Goal: Communication & Community: Answer question/provide support

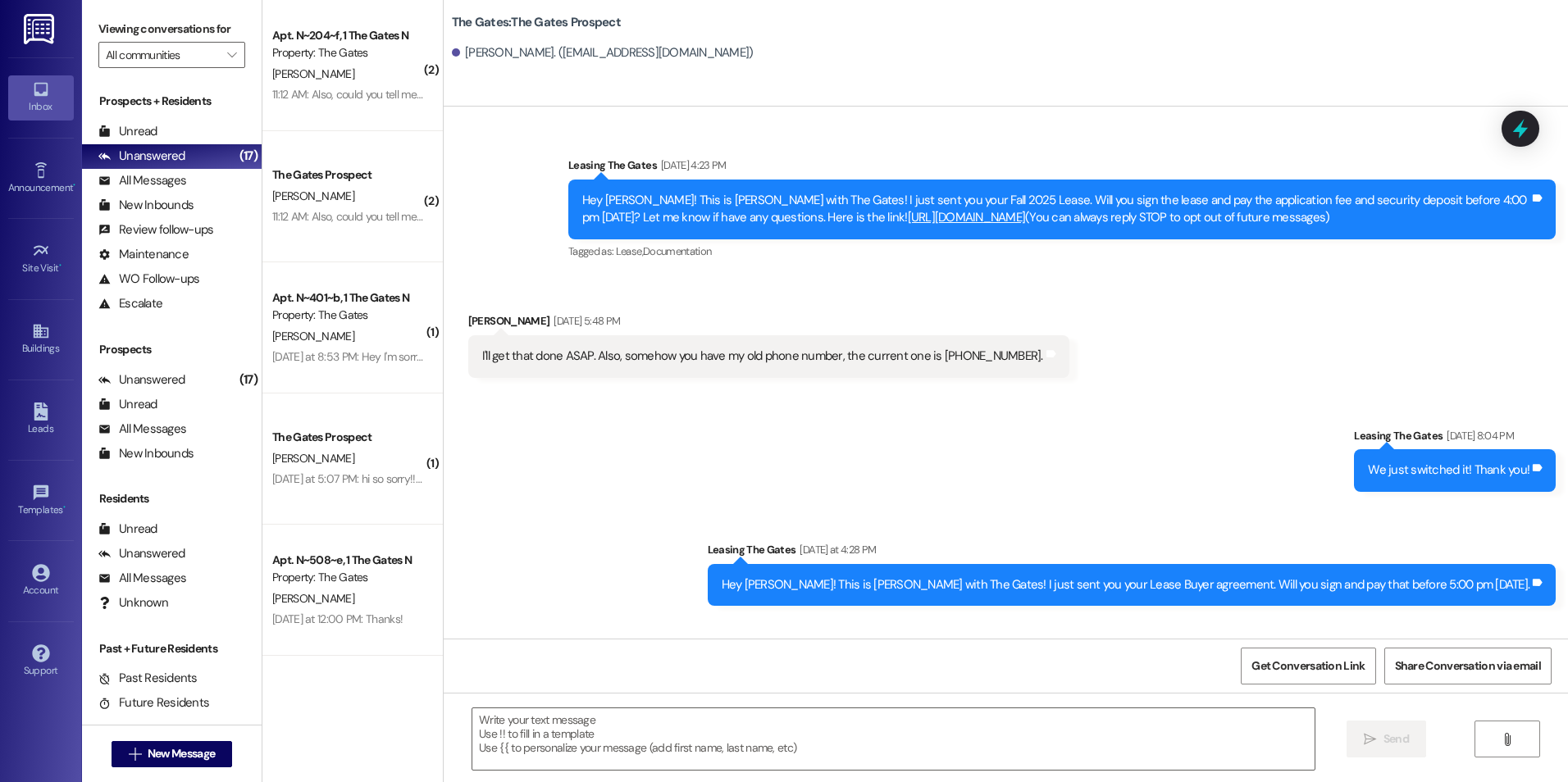
click at [191, 738] on div " New Message" at bounding box center [173, 754] width 122 height 41
click at [187, 748] on span "New Message" at bounding box center [182, 753] width 67 height 17
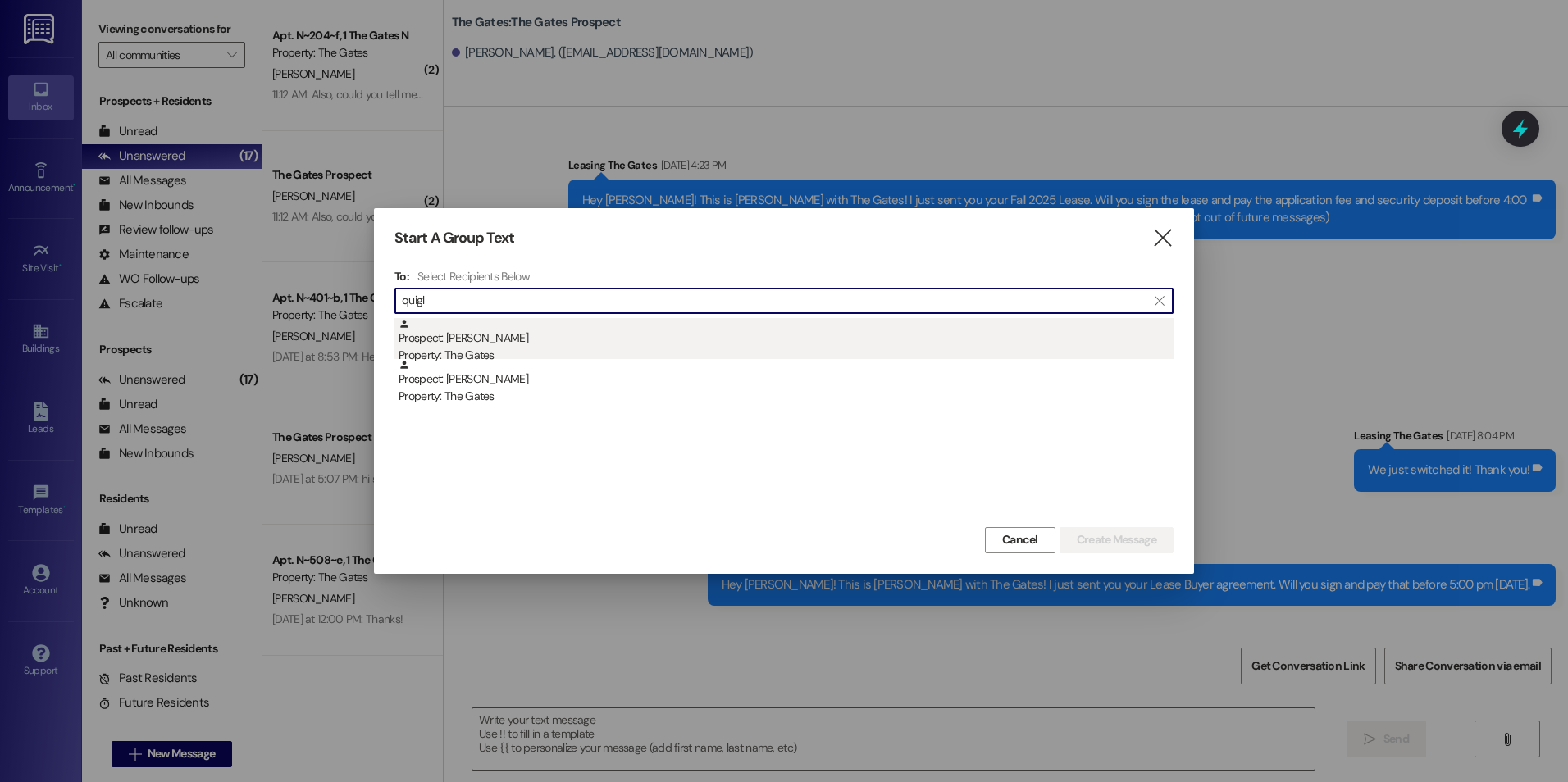
type input "quigl"
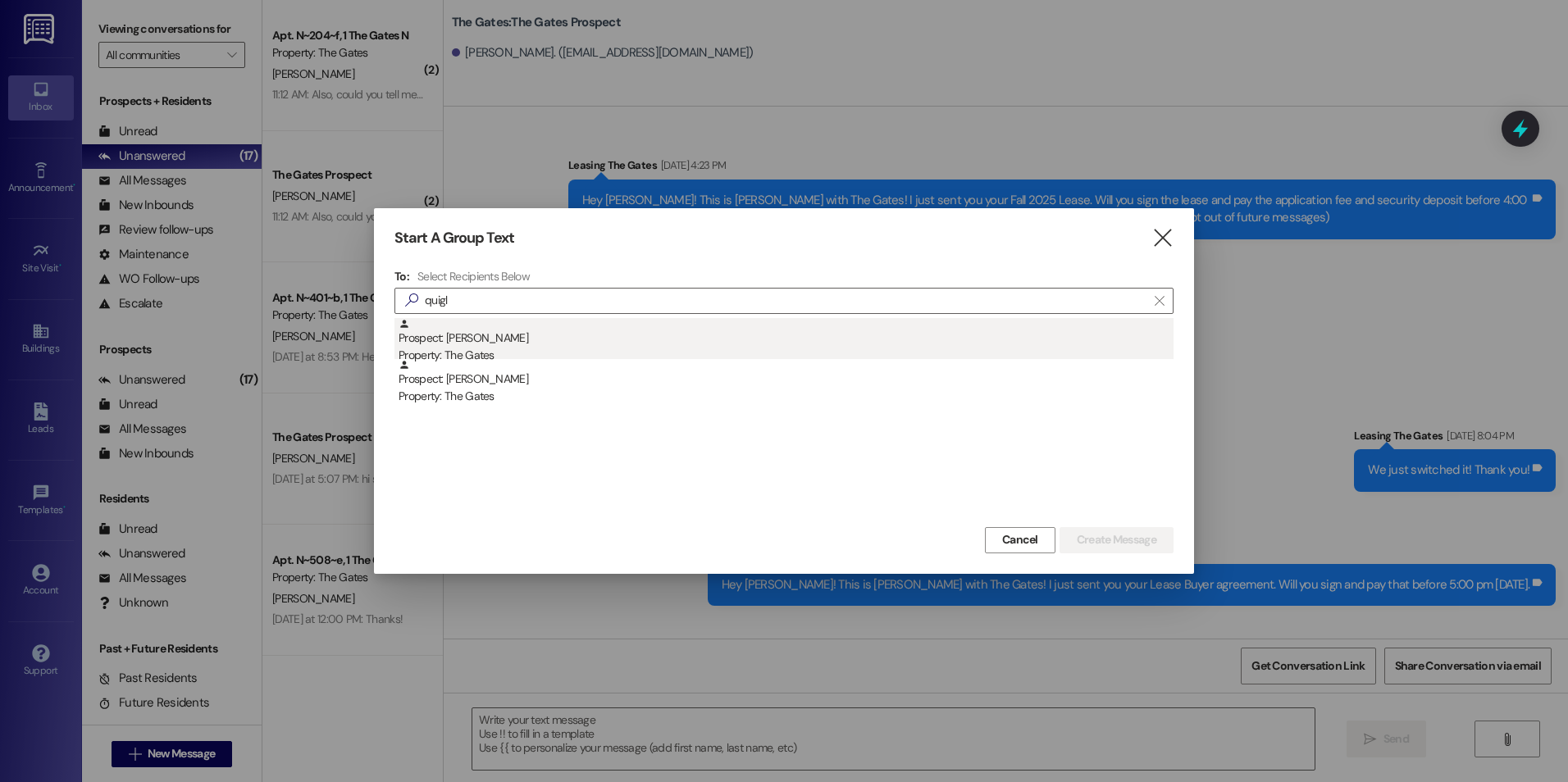
click at [566, 343] on div "Prospect: [PERSON_NAME] Property: The Gates" at bounding box center [786, 341] width 775 height 47
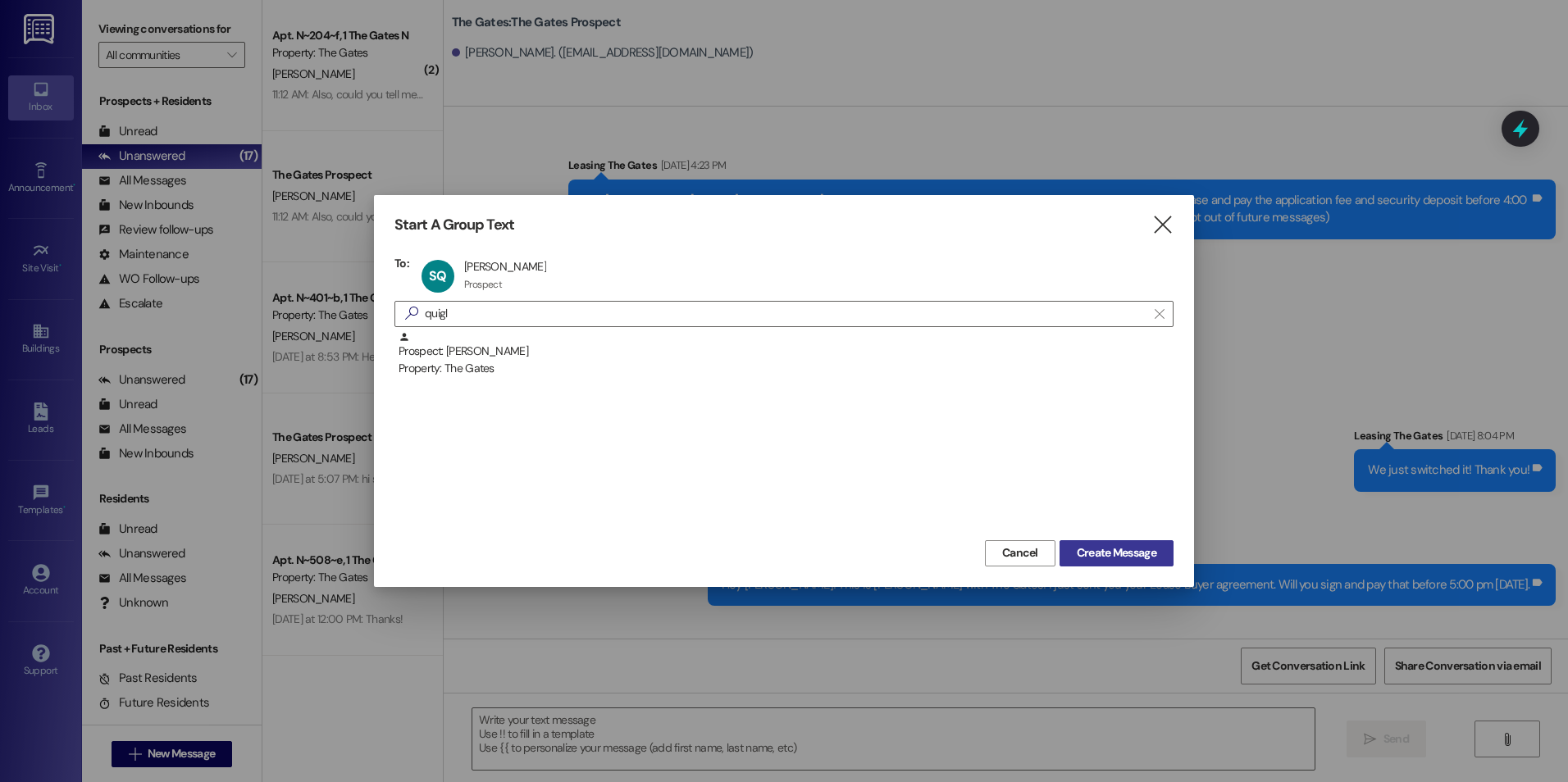
click at [1107, 552] on span "Create Message" at bounding box center [1116, 553] width 80 height 17
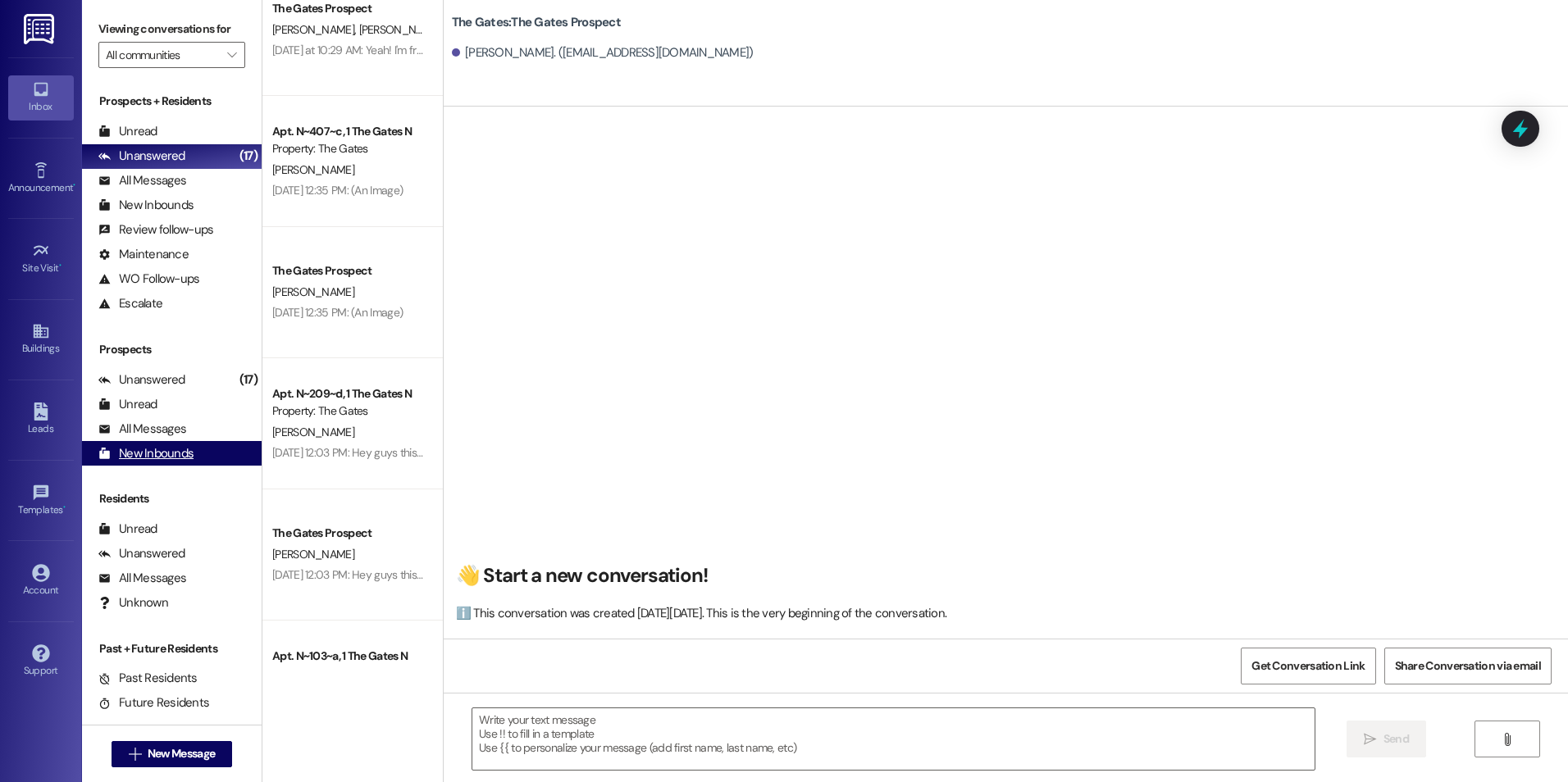
scroll to position [1230, 0]
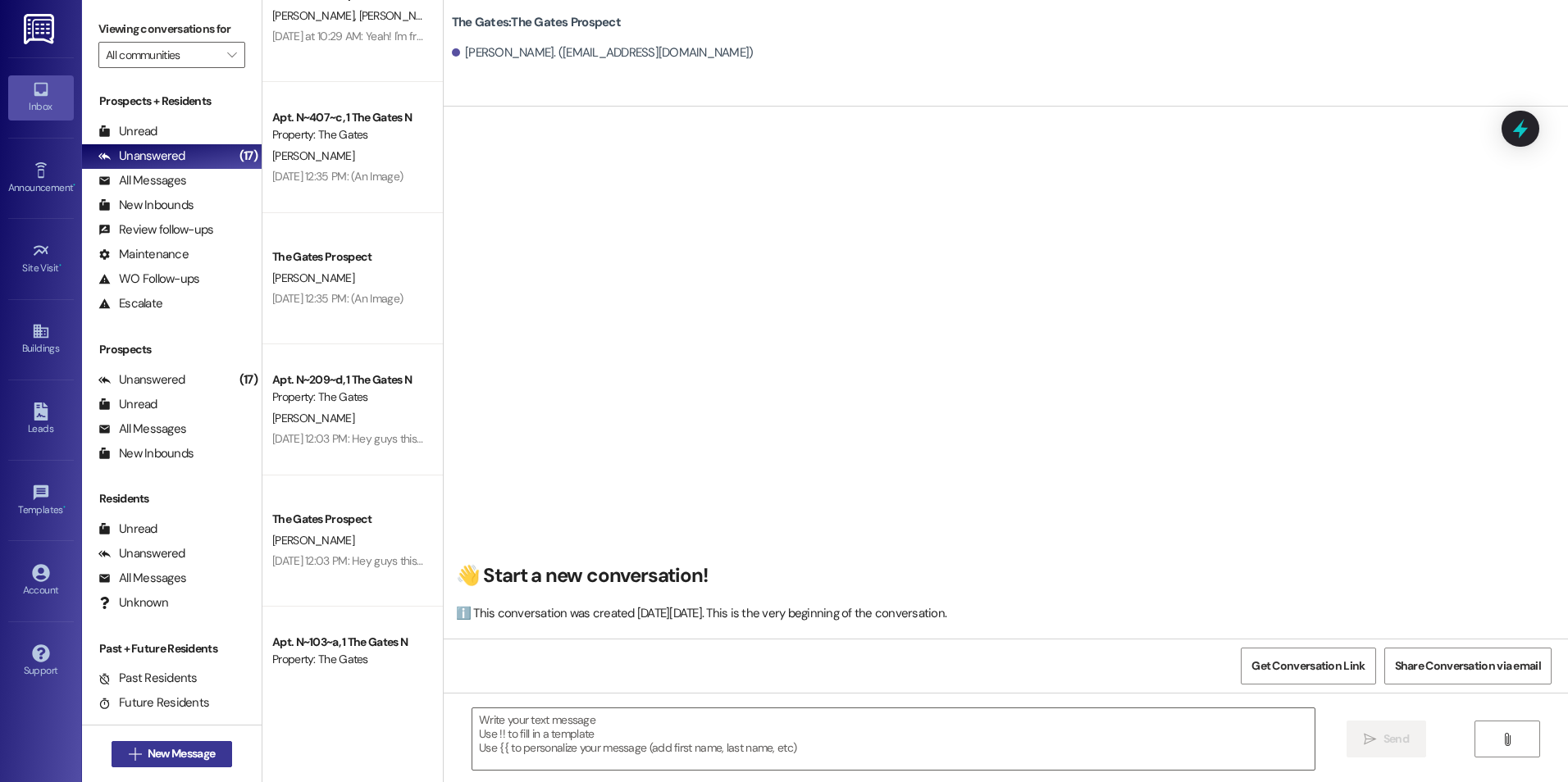
click at [182, 744] on button " New Message" at bounding box center [173, 754] width 122 height 26
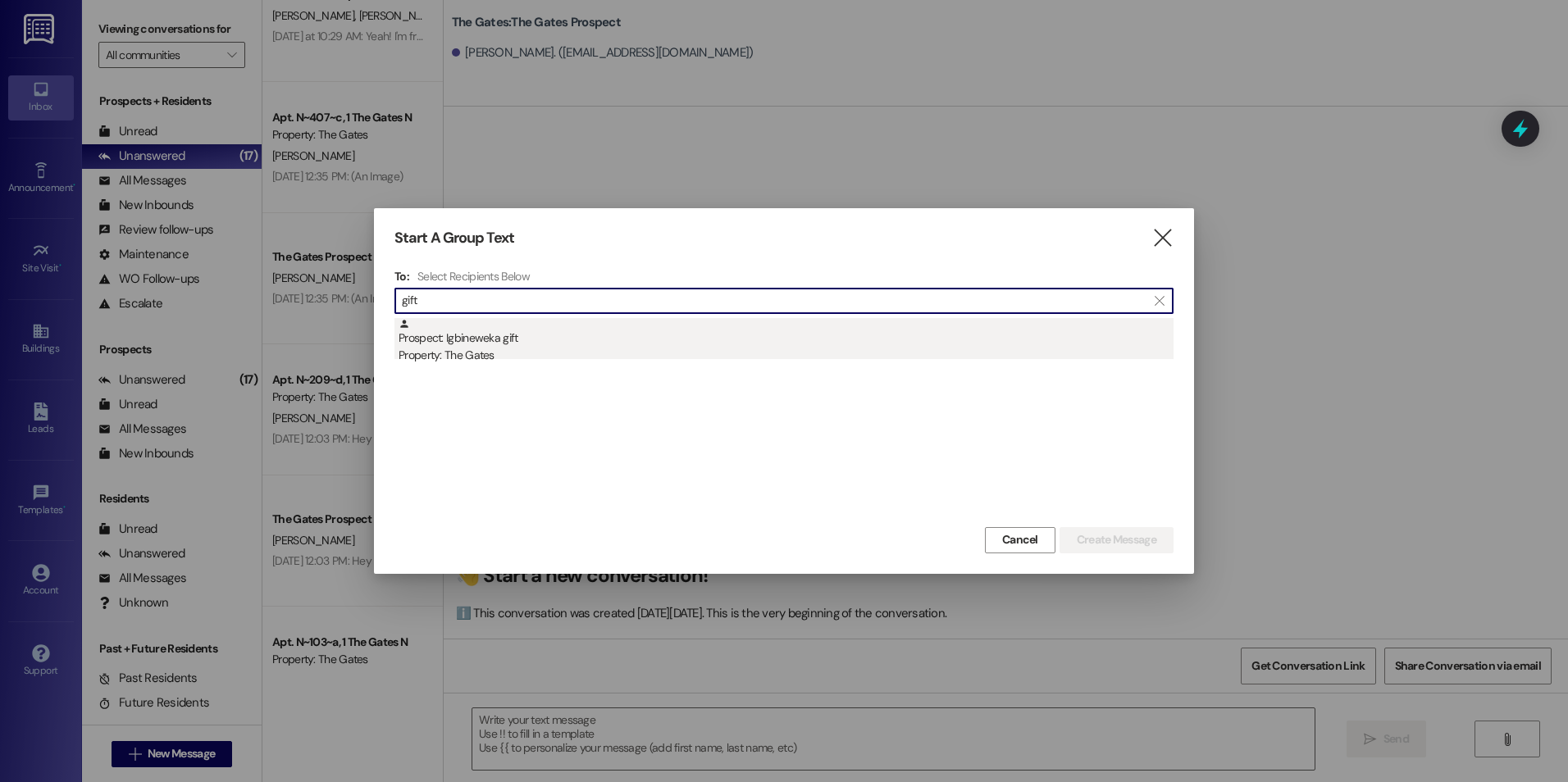
type input "gift"
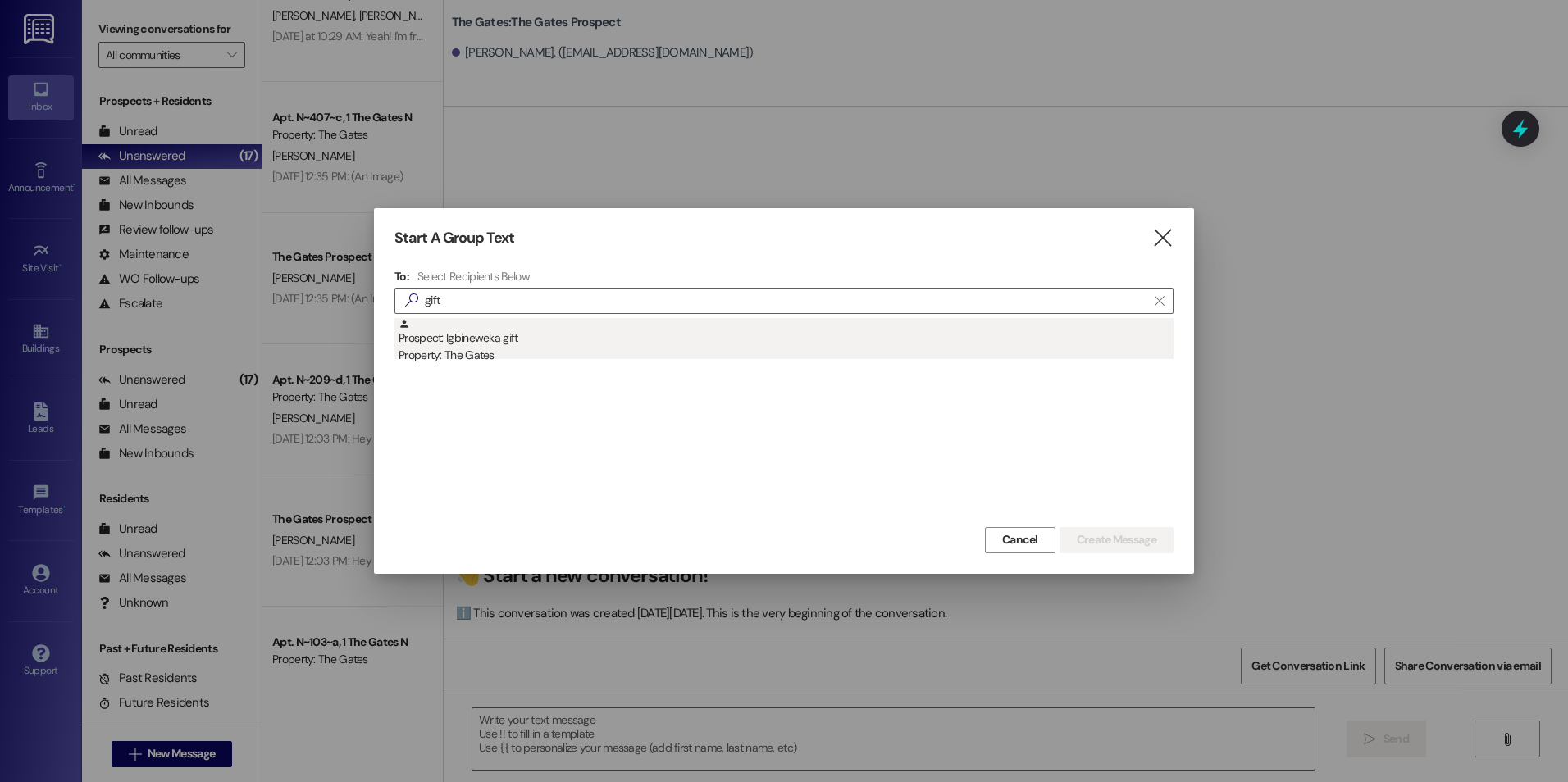
click at [589, 340] on div "Prospect: Igbineweka gift Property: The Gates" at bounding box center [786, 341] width 775 height 47
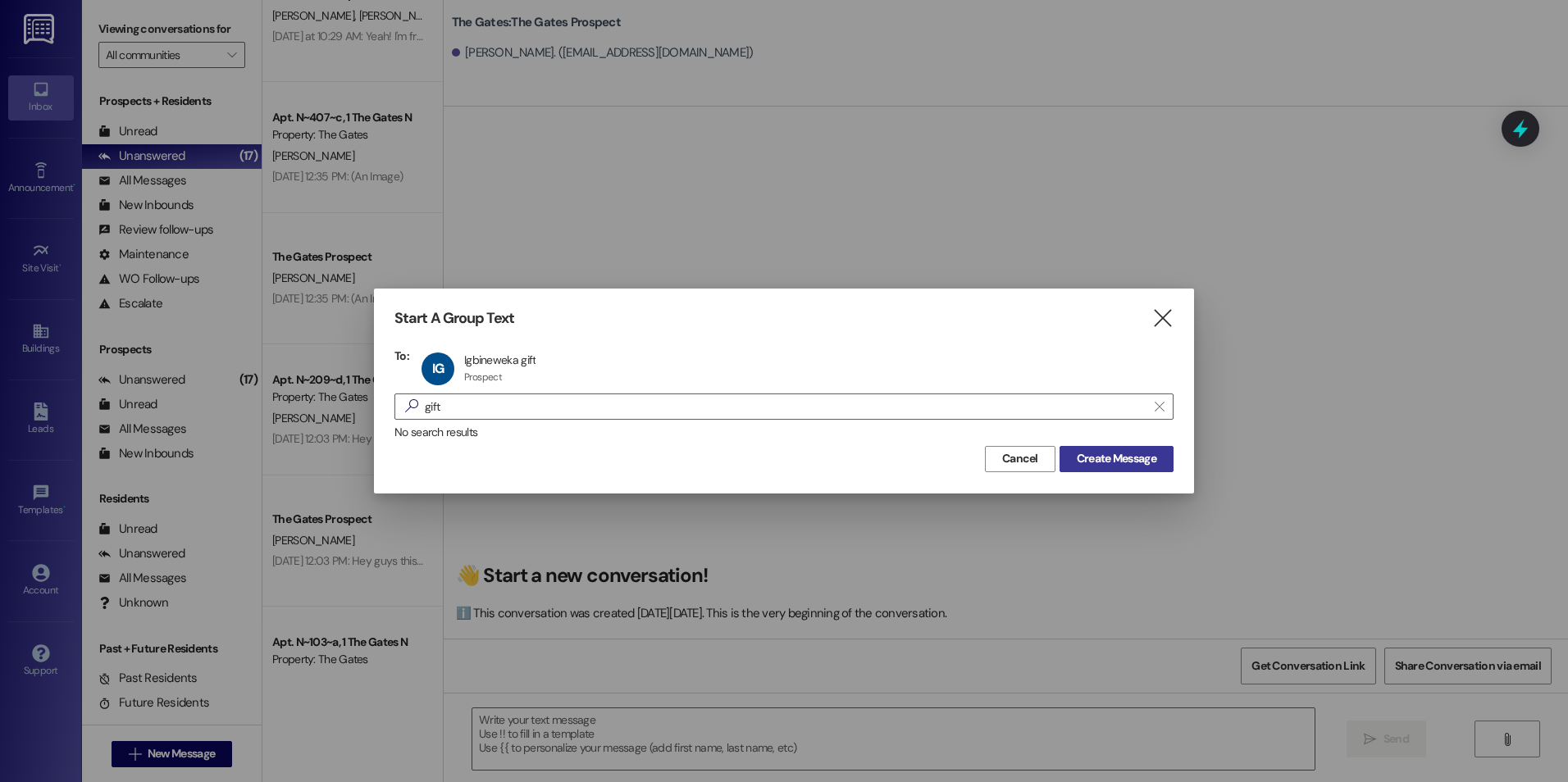
click at [1109, 459] on span "Create Message" at bounding box center [1116, 458] width 80 height 17
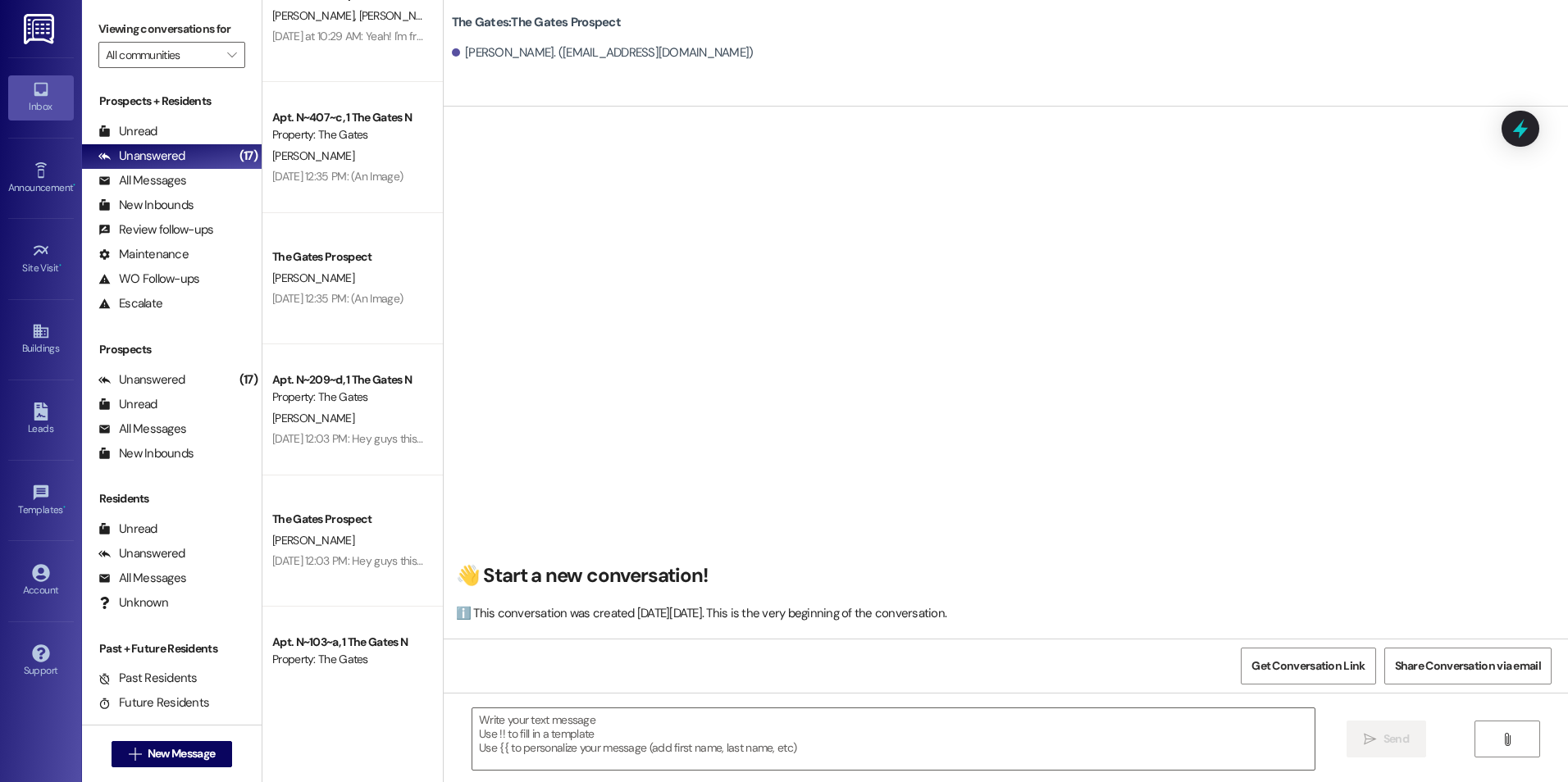
scroll to position [25, 0]
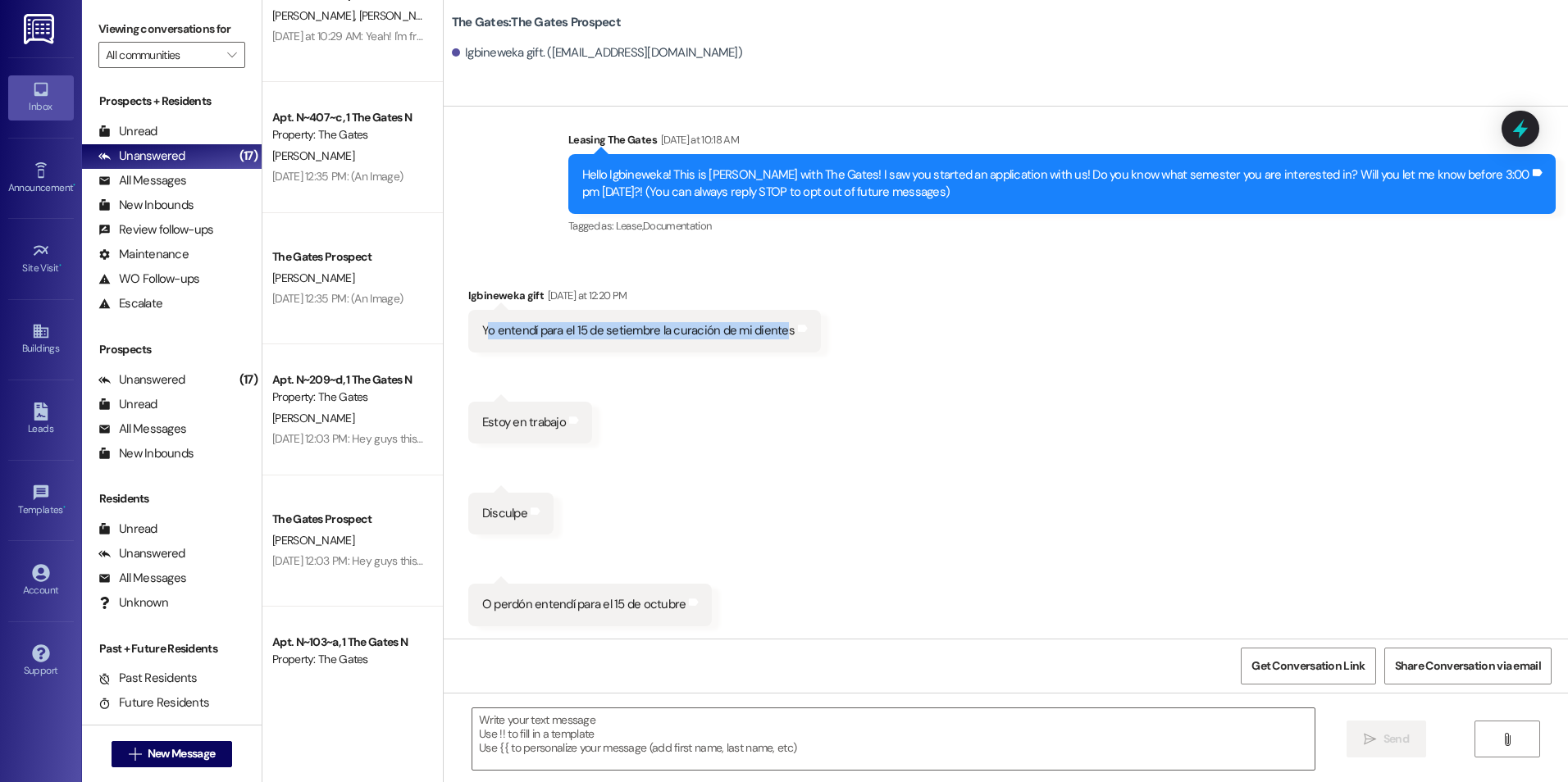
drag, startPoint x: 475, startPoint y: 332, endPoint x: 769, endPoint y: 329, distance: 294.0
click at [769, 329] on div "Yo entendí para el 15 de setiembre la curación de mi dientes" at bounding box center [639, 330] width 312 height 17
drag, startPoint x: 769, startPoint y: 329, endPoint x: 844, endPoint y: 360, distance: 81.2
click at [844, 360] on div "Received via SMS Igbineweka gift [DATE] at 12:20 PM Yo entendí para el 15 de se…" at bounding box center [1006, 444] width 1124 height 389
drag, startPoint x: 470, startPoint y: 329, endPoint x: 788, endPoint y: 329, distance: 318.0
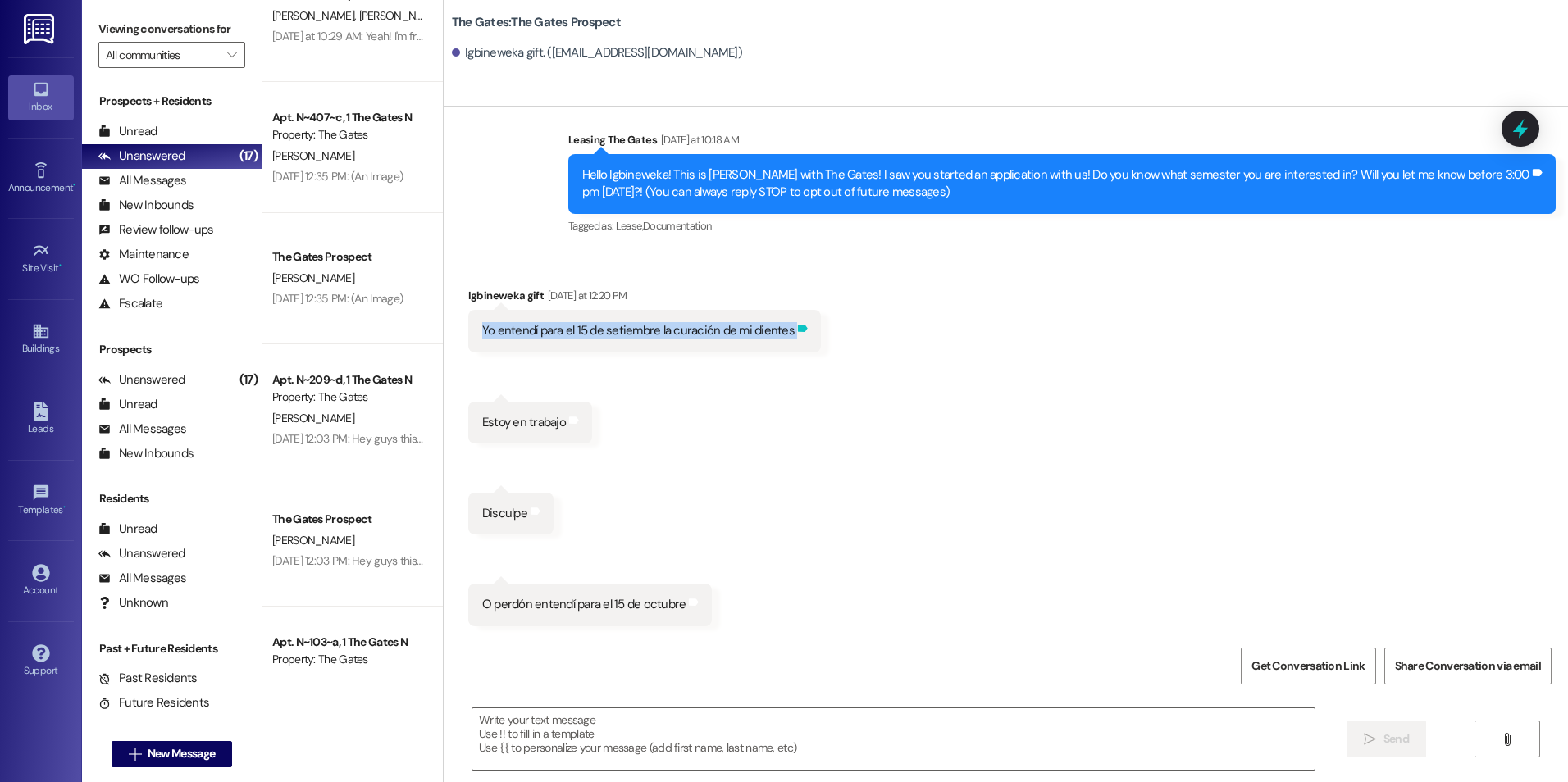
click at [788, 329] on div "Yo entendí para el 15 de setiembre la curación de mi dientes Tags and notes" at bounding box center [644, 330] width 353 height 42
copy div "Yo entendí para el 15 de setiembre la curación de mi dientes Tags and notes Rec…"
click at [573, 419] on div "Estoy en trabajo Tags and notes" at bounding box center [530, 422] width 124 height 42
drag, startPoint x: 466, startPoint y: 424, endPoint x: 554, endPoint y: 429, distance: 88.1
click at [554, 429] on div "Estoy en trabajo Tags and notes" at bounding box center [530, 422] width 124 height 42
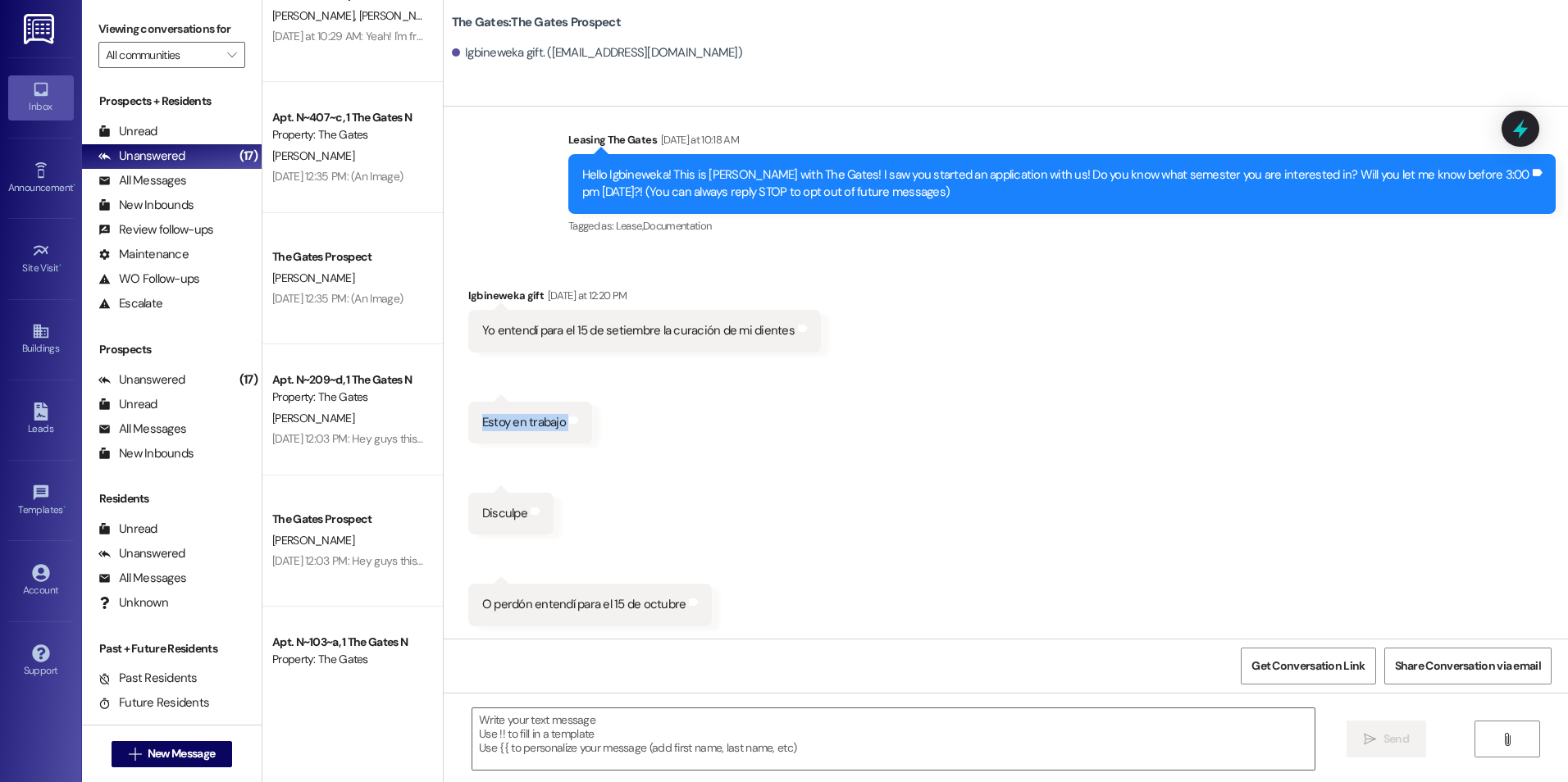
drag, startPoint x: 554, startPoint y: 429, endPoint x: 534, endPoint y: 416, distance: 23.9
copy div "Estoy en trabajo Tags and notes Received via SMS 12:20 PM Igbineweka gift Yeste…"
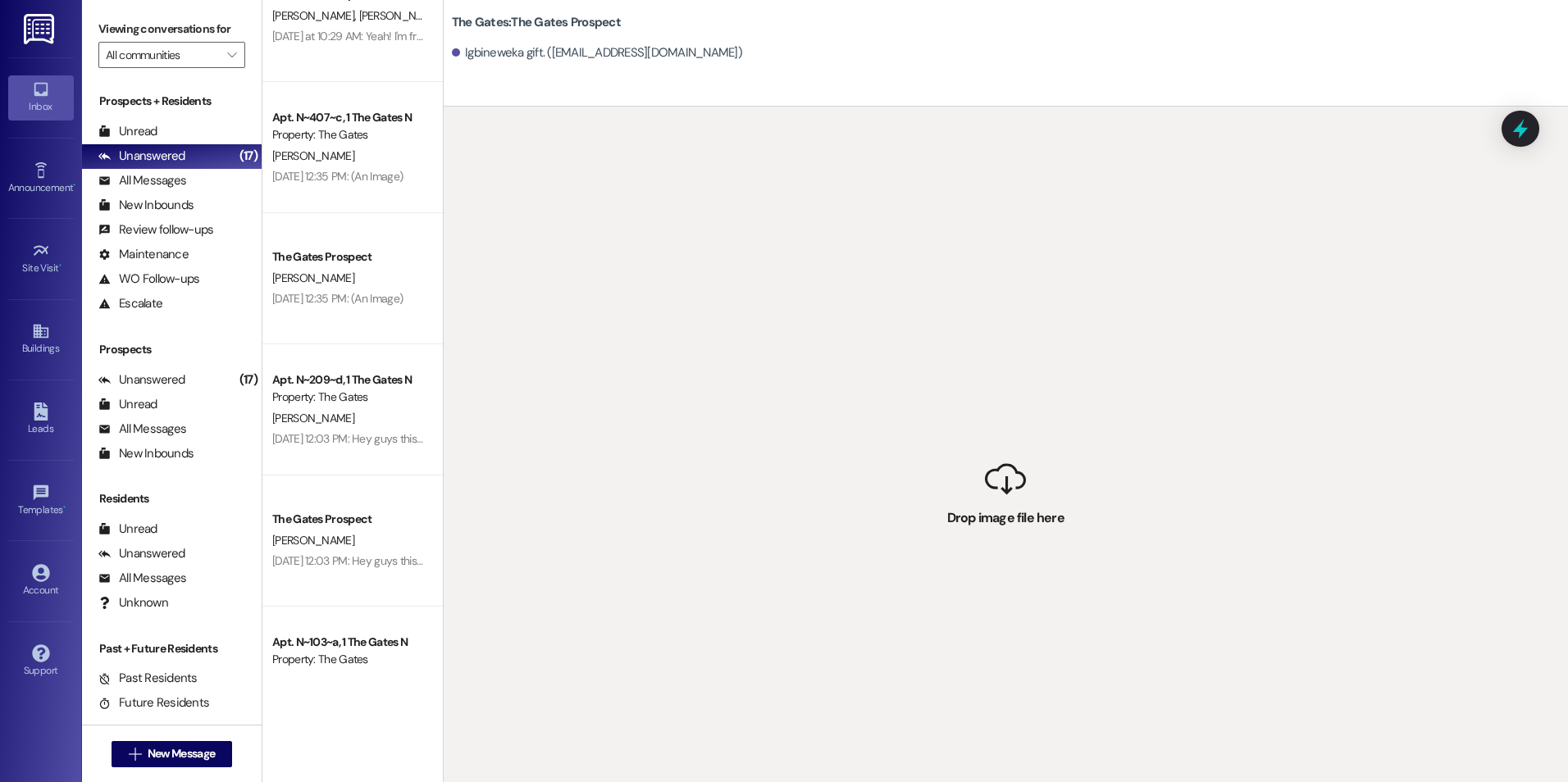
click at [964, 368] on div " Drop image file here" at bounding box center [1006, 498] width 1124 height 782
drag, startPoint x: 964, startPoint y: 368, endPoint x: 988, endPoint y: 470, distance: 104.8
click at [988, 470] on div " Drop image file here" at bounding box center [1006, 498] width 1124 height 782
drag, startPoint x: 988, startPoint y: 470, endPoint x: 971, endPoint y: 99, distance: 371.4
click at [971, 99] on div "The Gates: The Gates Prospect Igbineweka gift. (aiyeiigbineweka@gmail.com)" at bounding box center [1006, 53] width 1124 height 107
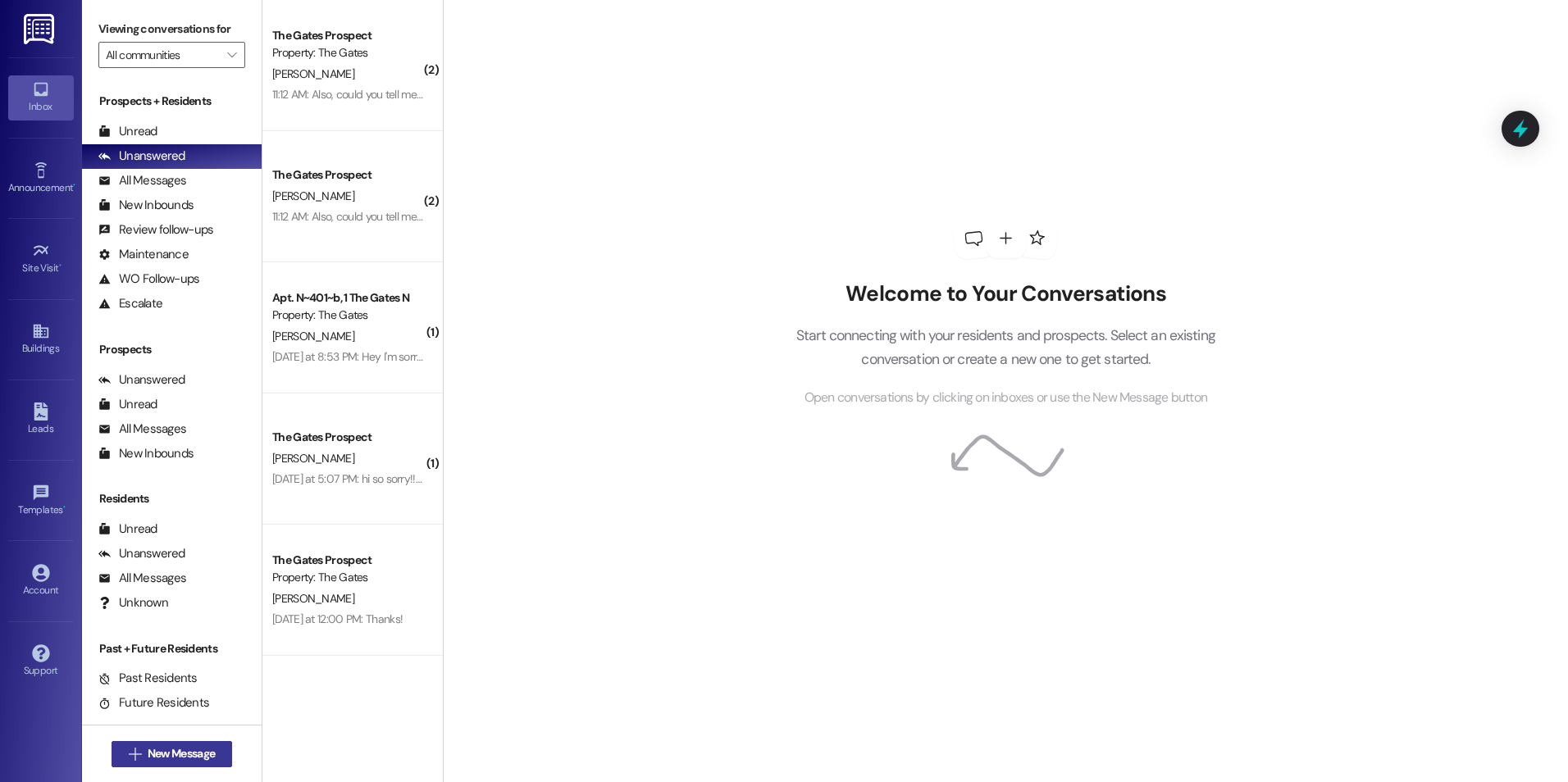
click at [170, 742] on button " New Message" at bounding box center [173, 754] width 122 height 26
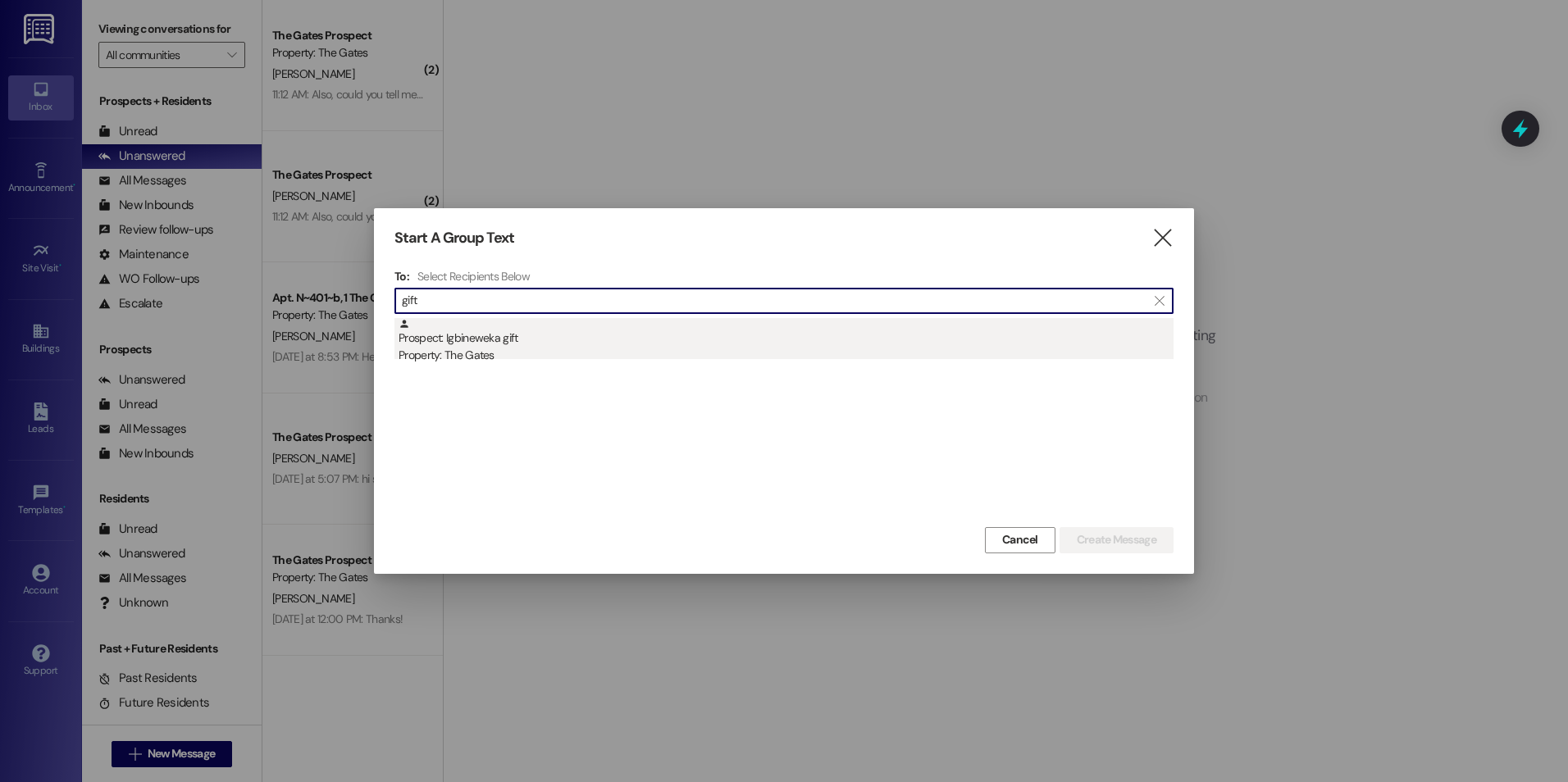
type input "gift"
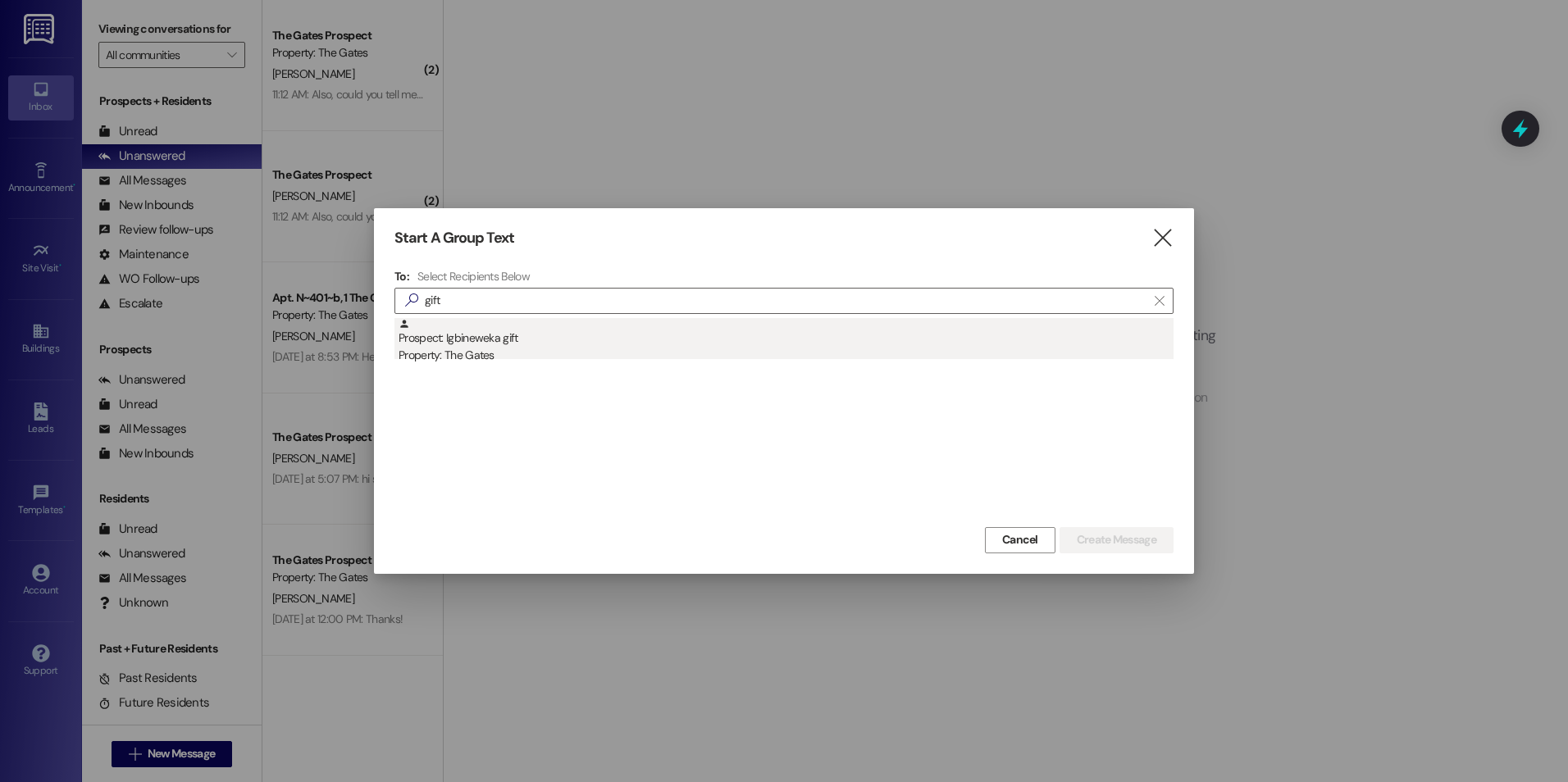
click at [622, 338] on div "Prospect: Igbineweka gift Property: The Gates" at bounding box center [786, 341] width 775 height 47
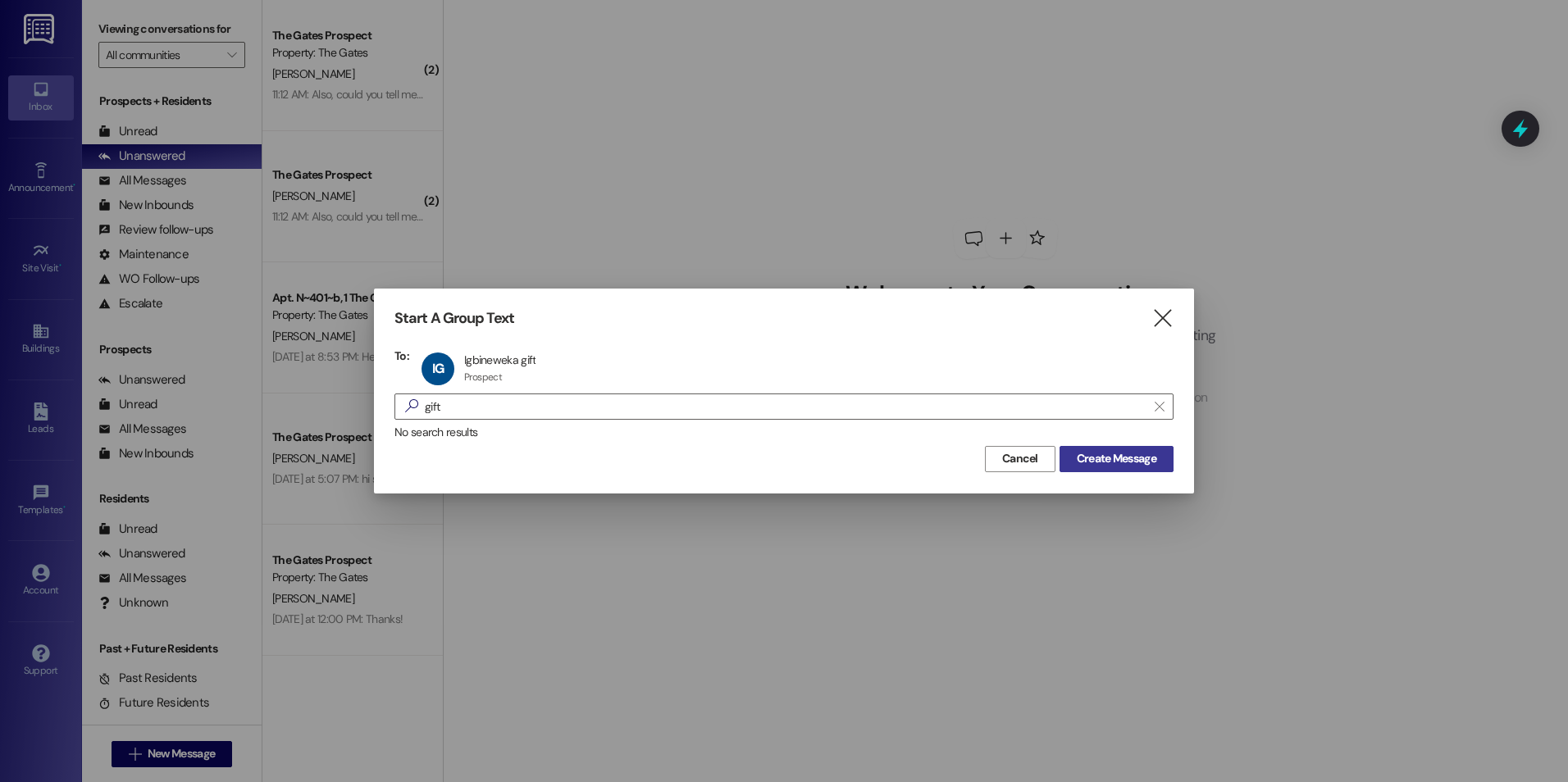
click at [1149, 465] on span "Create Message" at bounding box center [1116, 458] width 80 height 17
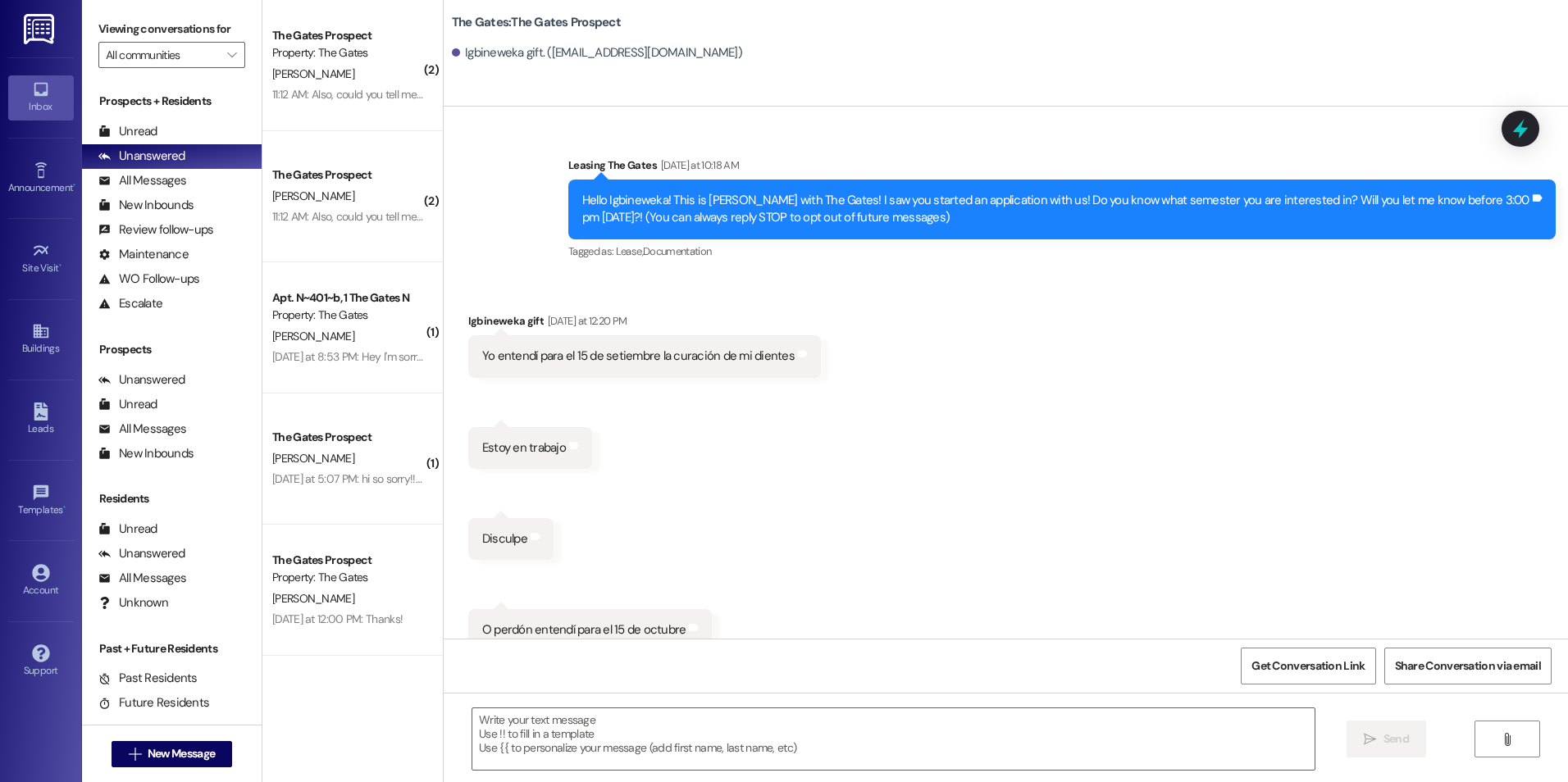
scroll to position [25, 0]
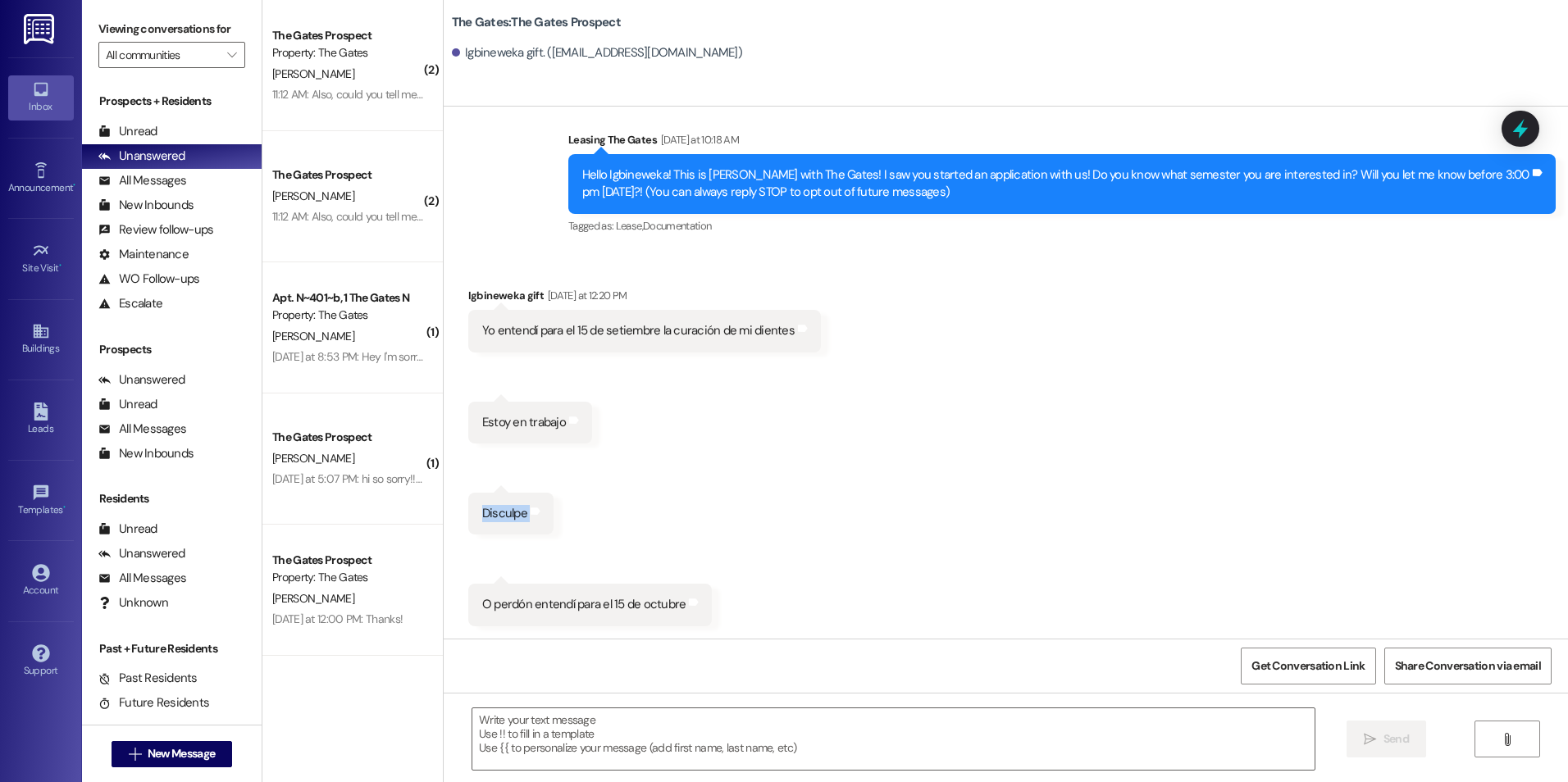
drag, startPoint x: 473, startPoint y: 516, endPoint x: 529, endPoint y: 518, distance: 56.0
click at [529, 518] on div "Disculpe Tags and notes" at bounding box center [511, 513] width 85 height 42
drag, startPoint x: 529, startPoint y: 518, endPoint x: 724, endPoint y: 557, distance: 198.9
click at [756, 540] on div "Received via SMS Igbineweka gift [DATE] at 12:20 PM Yo entendí para el 15 de se…" at bounding box center [1006, 444] width 1124 height 389
drag, startPoint x: 473, startPoint y: 606, endPoint x: 699, endPoint y: 607, distance: 226.0
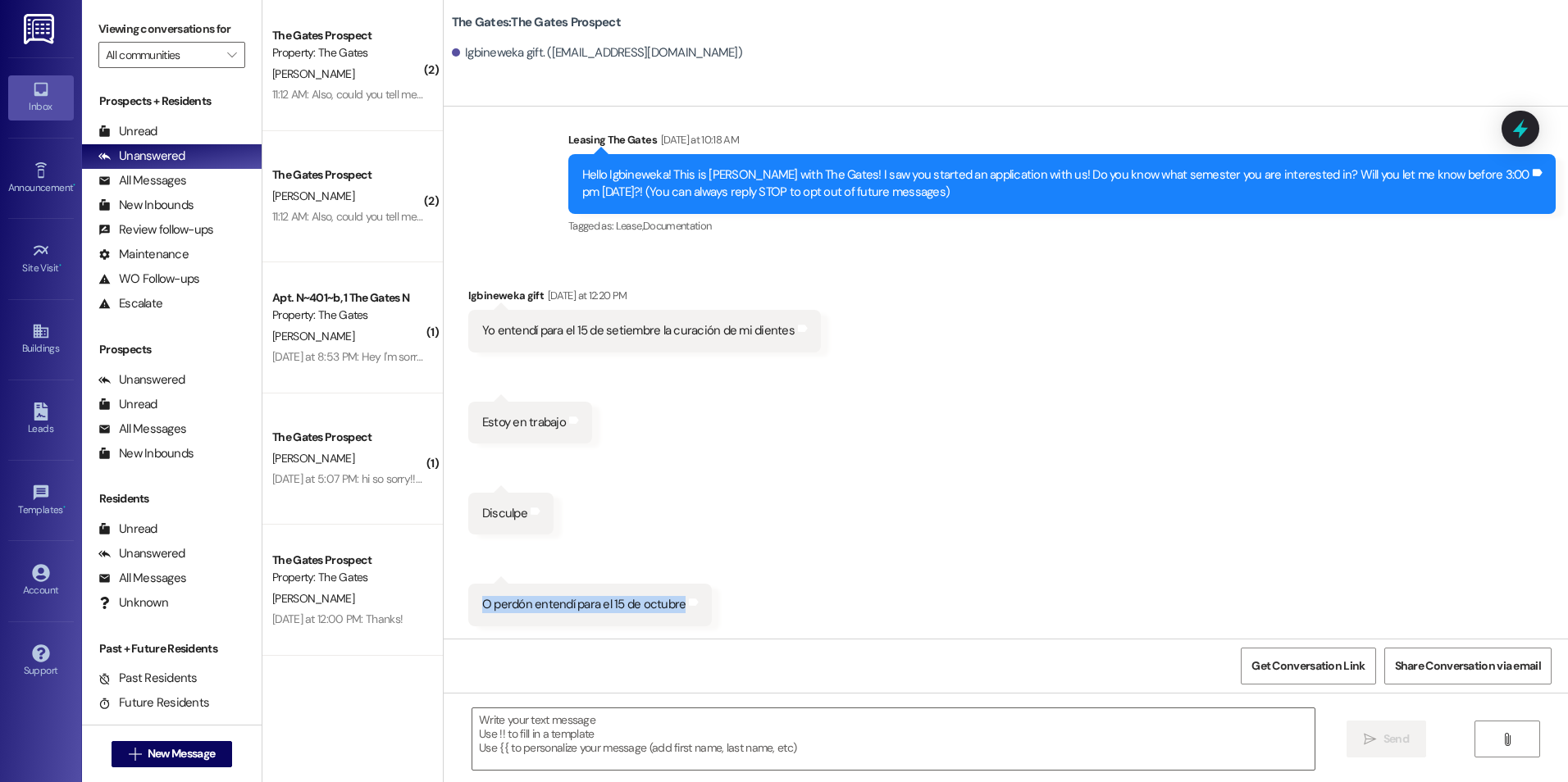
click at [699, 607] on div "Received via SMS 12:22 PM Igbineweka gift [DATE] at 12:22 PM O perdón entendí p…" at bounding box center [590, 605] width 269 height 67
drag, startPoint x: 699, startPoint y: 607, endPoint x: 621, endPoint y: 605, distance: 78.0
copy div "O perdón entendí para el 15 de octubre Tags and notes"
drag, startPoint x: 1040, startPoint y: 436, endPoint x: 1038, endPoint y: 425, distance: 11.2
click at [1038, 425] on div "Received via SMS Igbineweka gift [DATE] at 12:20 PM Yo entendí para el 15 de se…" at bounding box center [1006, 444] width 1124 height 389
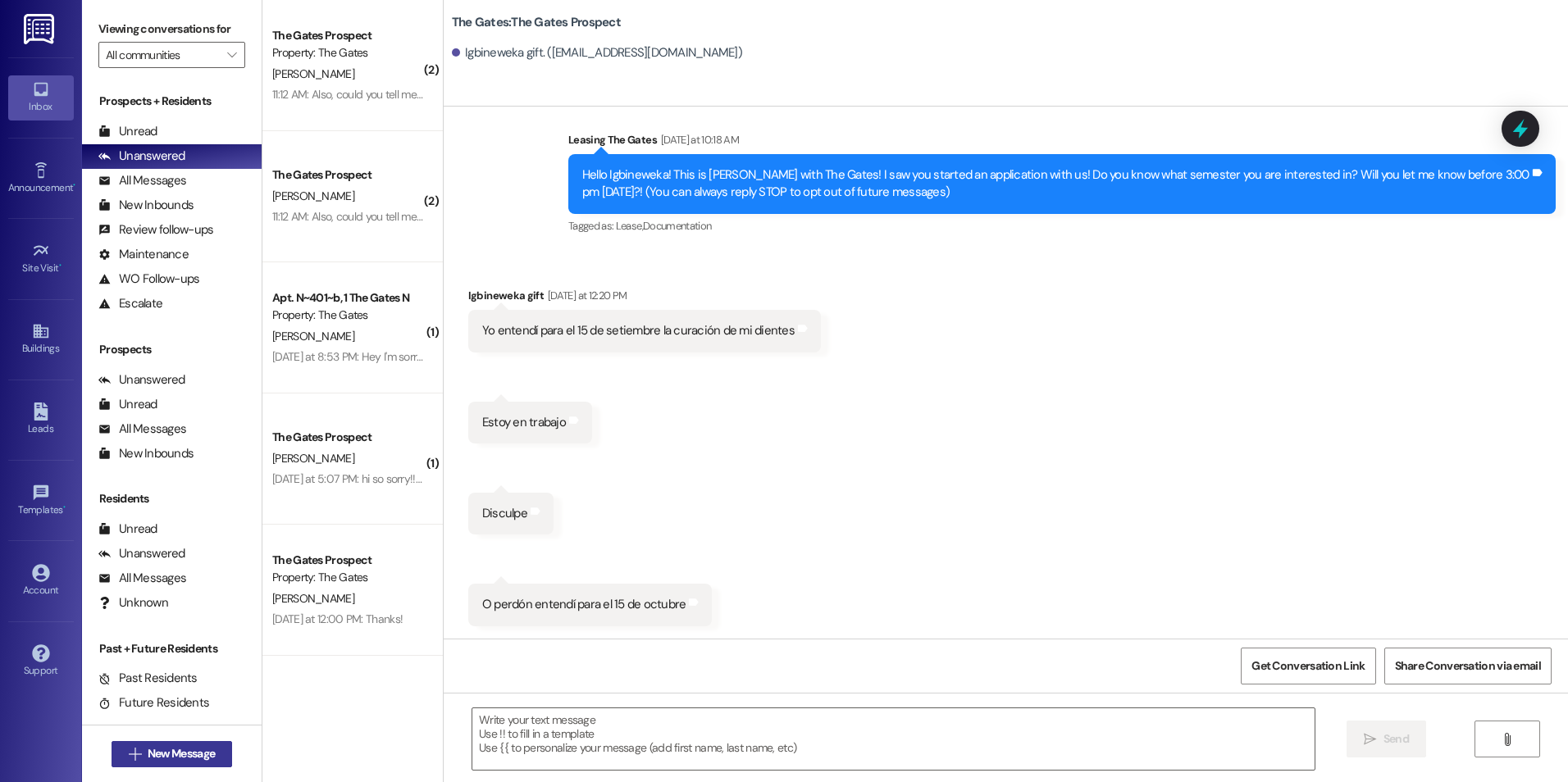
click at [190, 748] on span "New Message" at bounding box center [182, 753] width 67 height 17
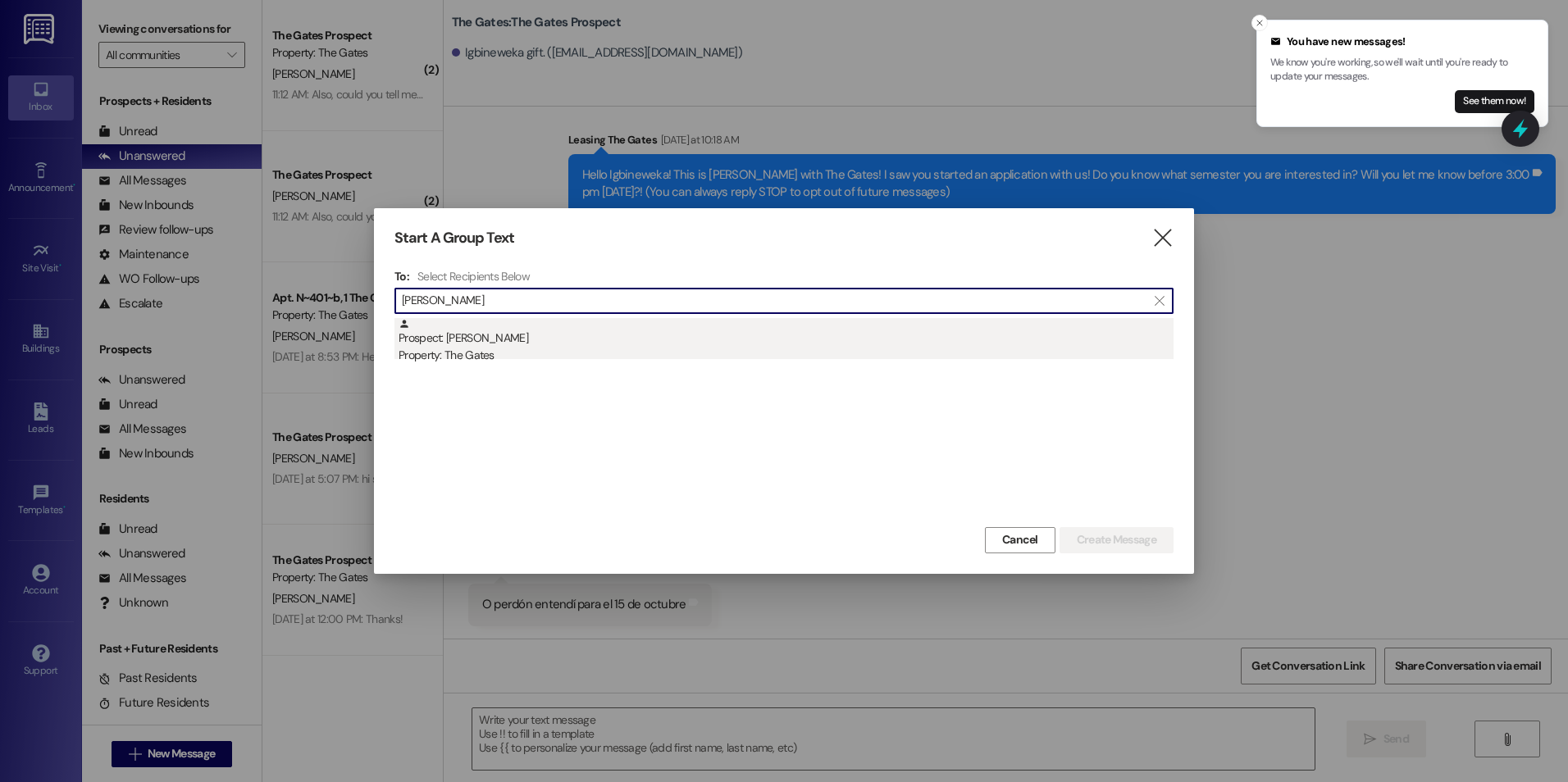
type input "[PERSON_NAME]"
click at [666, 338] on div "Prospect: [PERSON_NAME] Property: The Gates" at bounding box center [786, 341] width 775 height 47
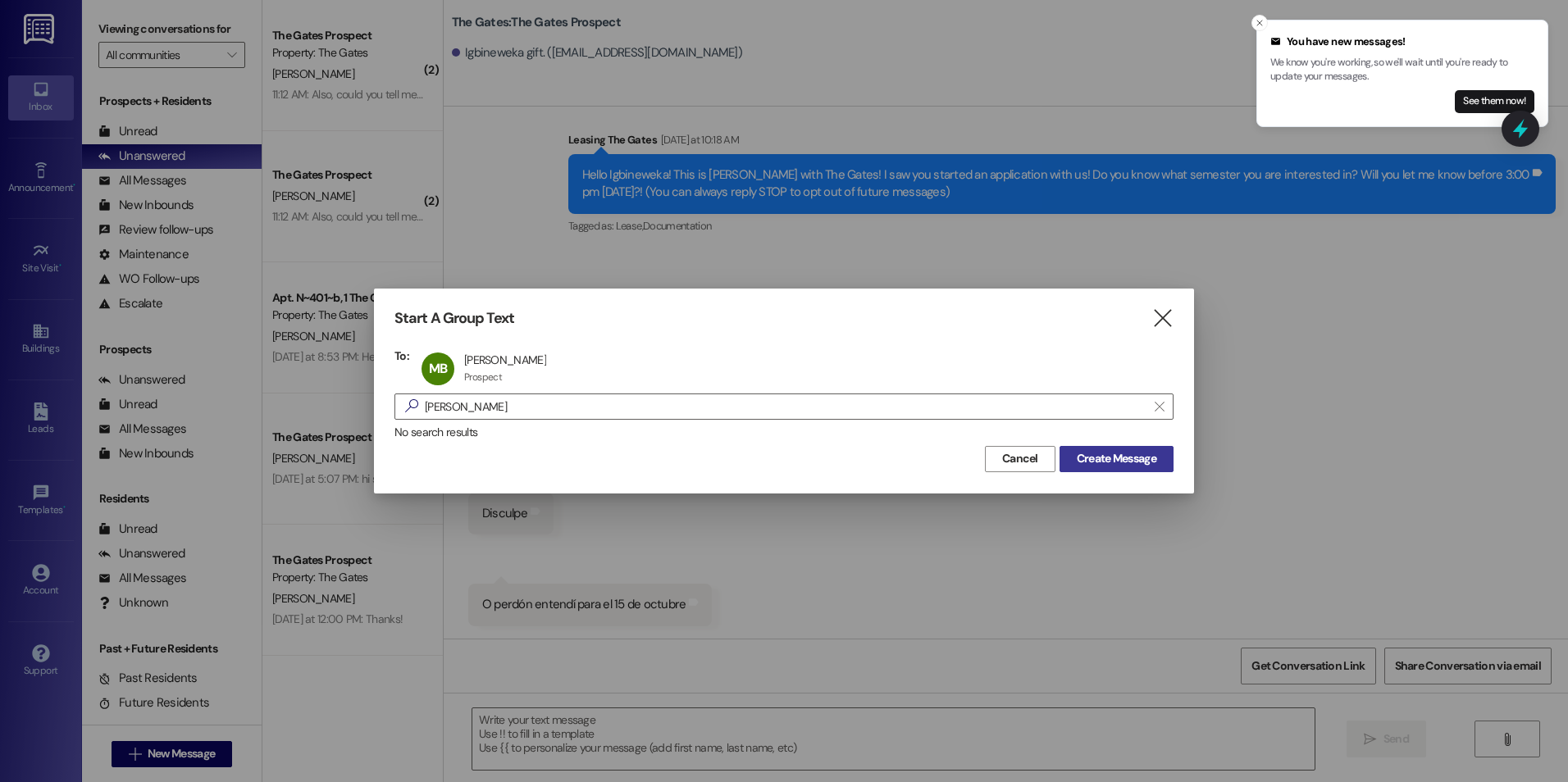
click at [1146, 461] on span "Create Message" at bounding box center [1116, 458] width 80 height 17
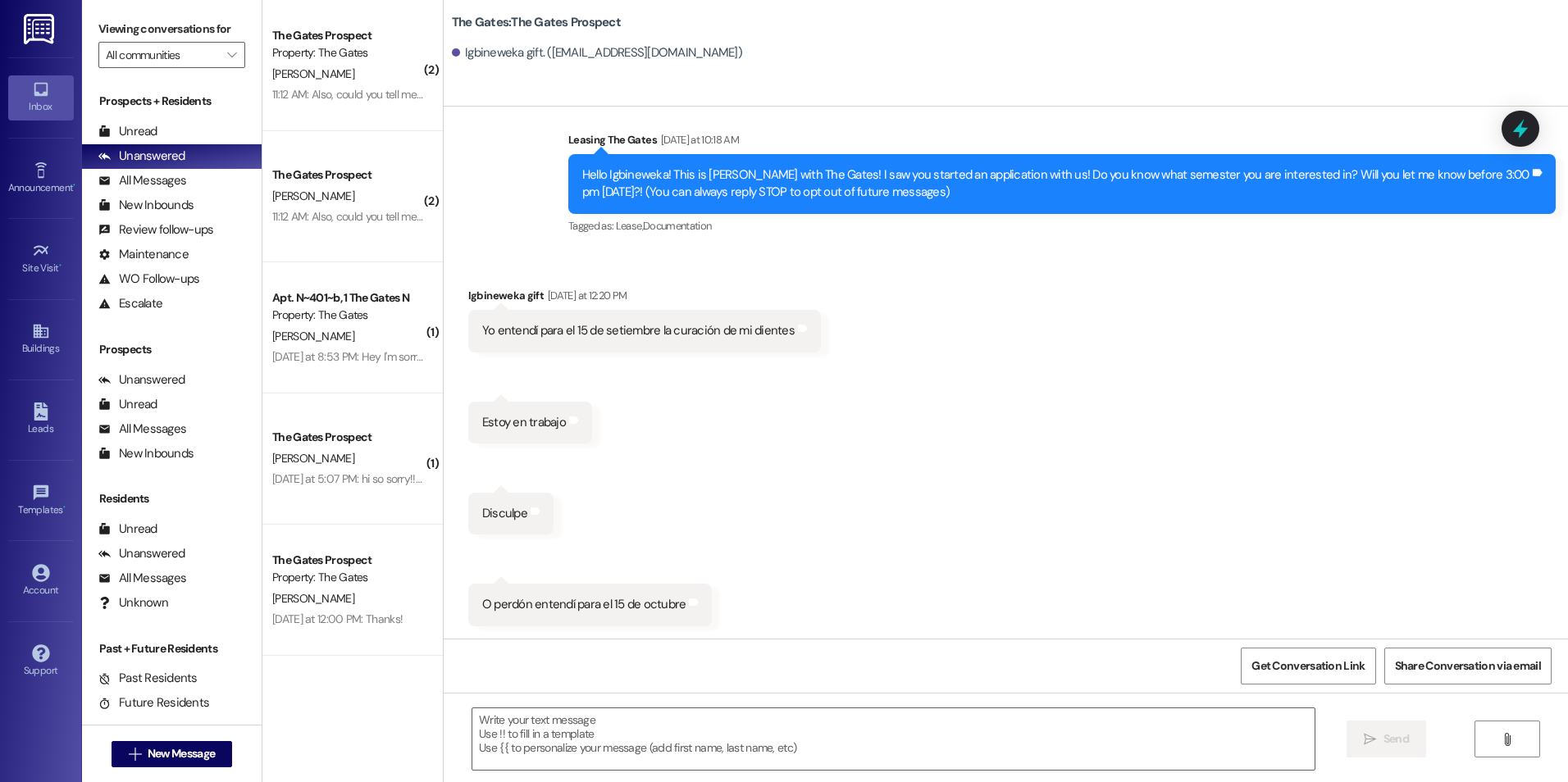
scroll to position [1, 0]
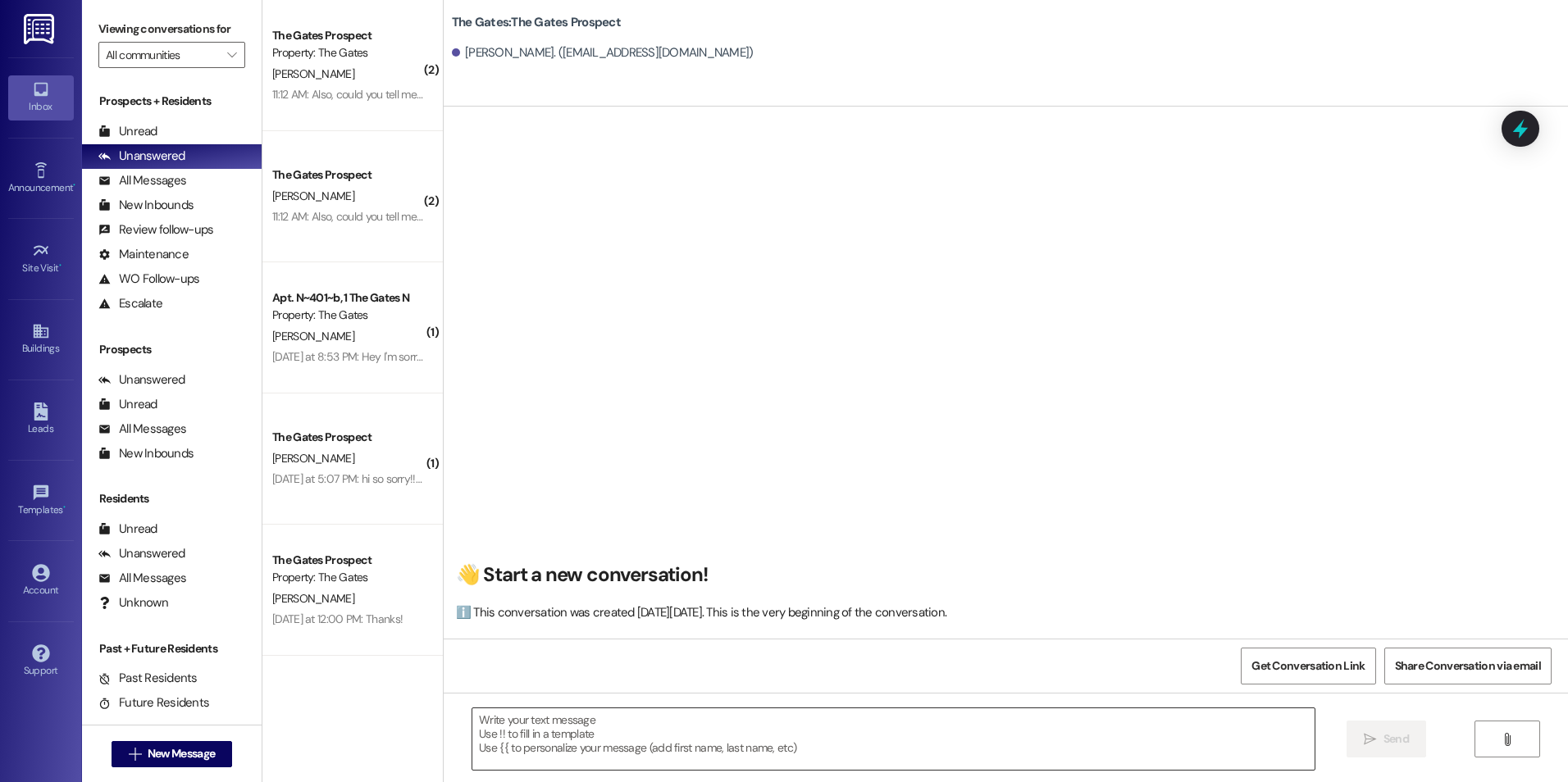
click at [717, 756] on textarea at bounding box center [893, 738] width 842 height 62
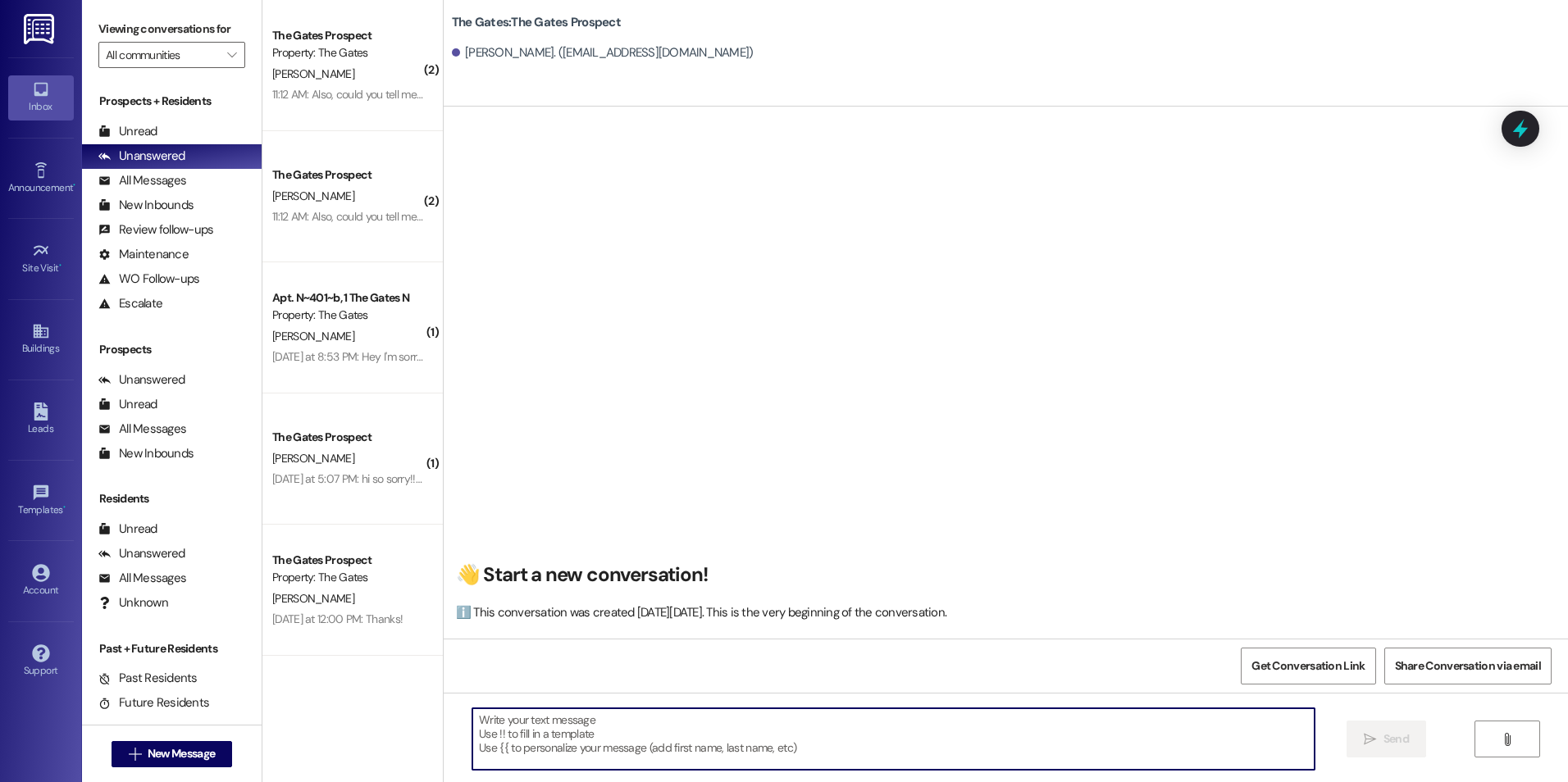
click at [686, 725] on textarea at bounding box center [893, 738] width 842 height 62
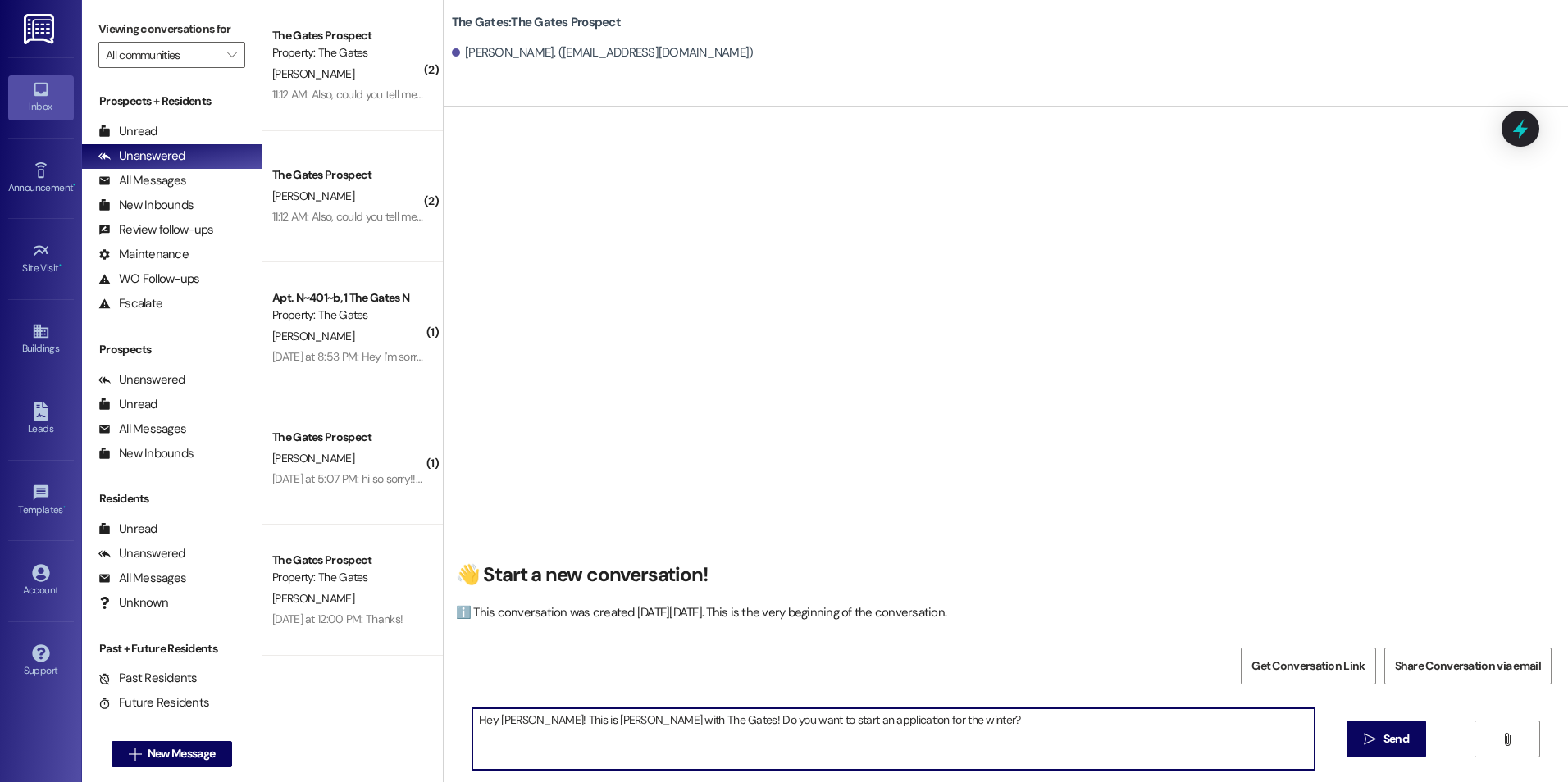
drag, startPoint x: 816, startPoint y: 714, endPoint x: 827, endPoint y: 715, distance: 11.0
click at [825, 715] on textarea "Hey [PERSON_NAME]! This is [PERSON_NAME] with The Gates! Do you want to start a…" at bounding box center [893, 738] width 842 height 62
click at [827, 715] on textarea "Hey [PERSON_NAME]! This is [PERSON_NAME] with The Gates! Do you want to start a…" at bounding box center [893, 738] width 842 height 62
click at [819, 718] on textarea "Hey [PERSON_NAME]! This is [PERSON_NAME] with The Gates! Do you want to start a…" at bounding box center [893, 738] width 842 height 62
click at [990, 716] on textarea "Hey [PERSON_NAME]! This is [PERSON_NAME] with The Gates! Do you want to start a…" at bounding box center [893, 738] width 842 height 62
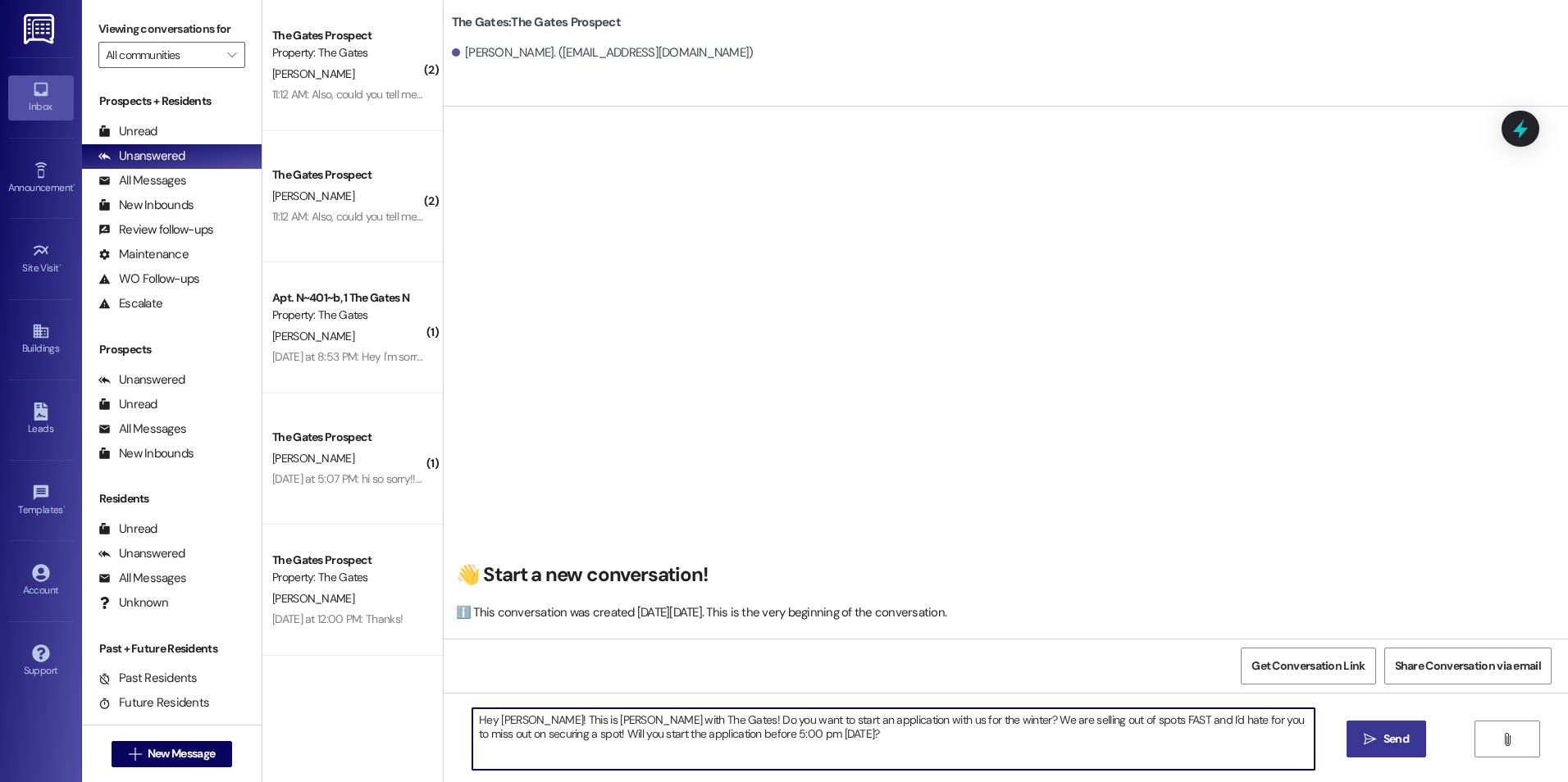
type textarea "Hey [PERSON_NAME]! This is [PERSON_NAME] with The Gates! Do you want to start a…"
click at [1373, 728] on button " Send" at bounding box center [1386, 738] width 80 height 37
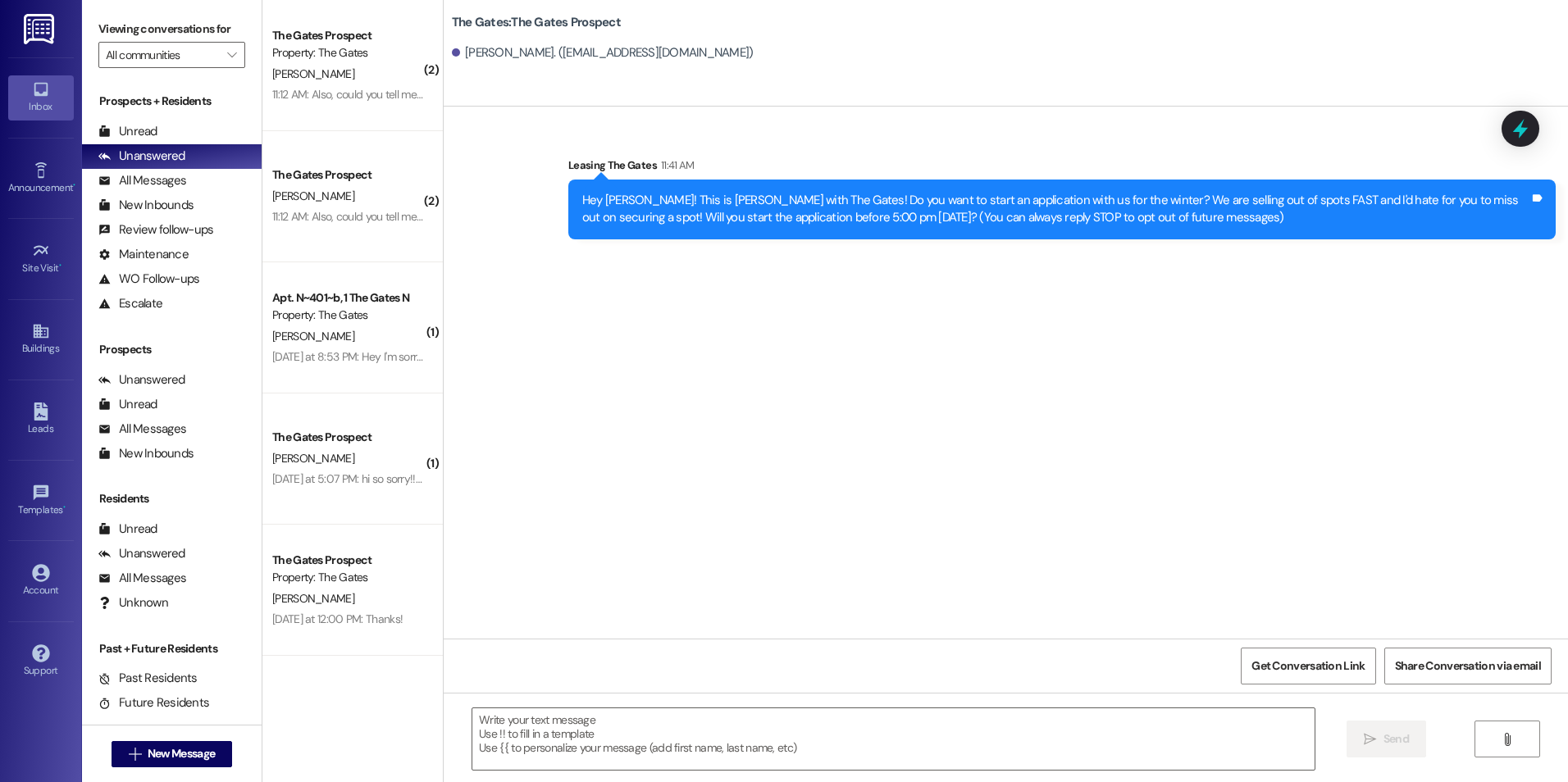
scroll to position [0, 0]
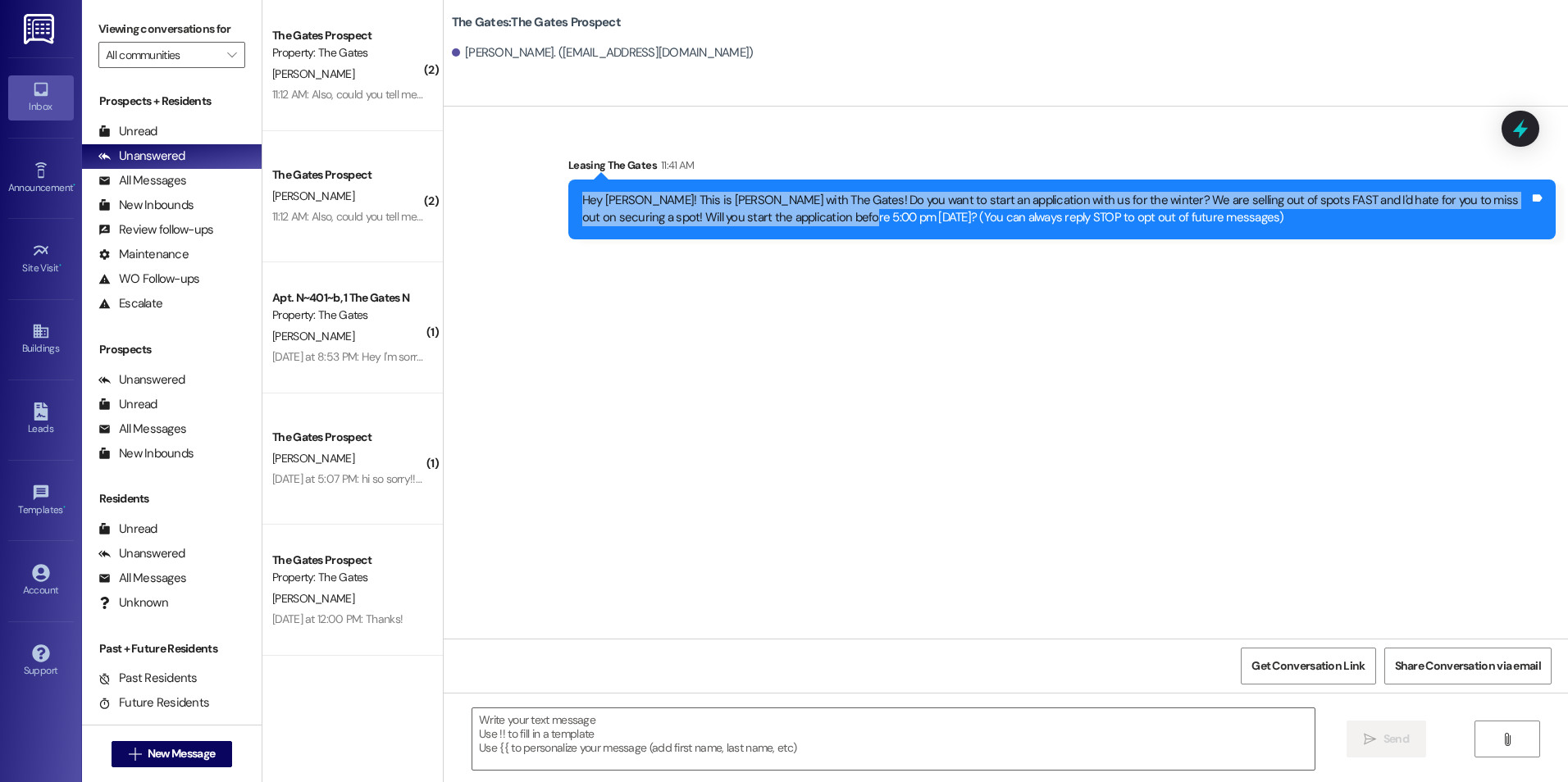
drag, startPoint x: 573, startPoint y: 200, endPoint x: 796, endPoint y: 255, distance: 229.7
click at [796, 255] on div "Sent via SMS Leasing The Gates 11:41 AM Hey [PERSON_NAME]! This is [PERSON_NAME…" at bounding box center [1006, 373] width 1124 height 532
drag, startPoint x: 796, startPoint y: 255, endPoint x: 742, endPoint y: 214, distance: 67.8
copy div "Hey [PERSON_NAME]! This is [PERSON_NAME] with The Gates! Do you want to start a…"
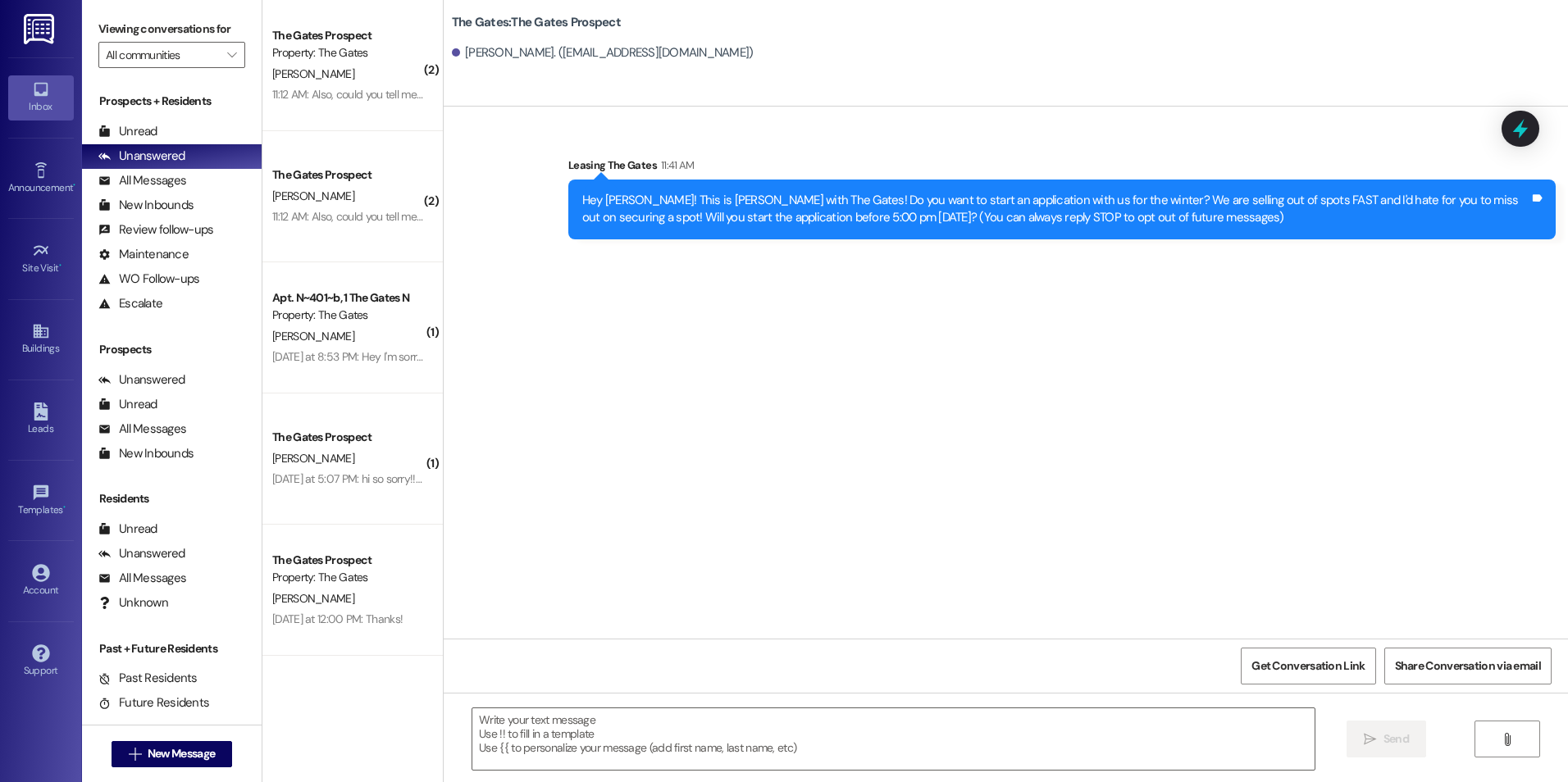
click at [1202, 375] on div "Sent via SMS Leasing The Gates 11:41 AM Hey [PERSON_NAME]! This is [PERSON_NAME…" at bounding box center [1006, 373] width 1124 height 532
click at [170, 746] on span "New Message" at bounding box center [182, 753] width 67 height 17
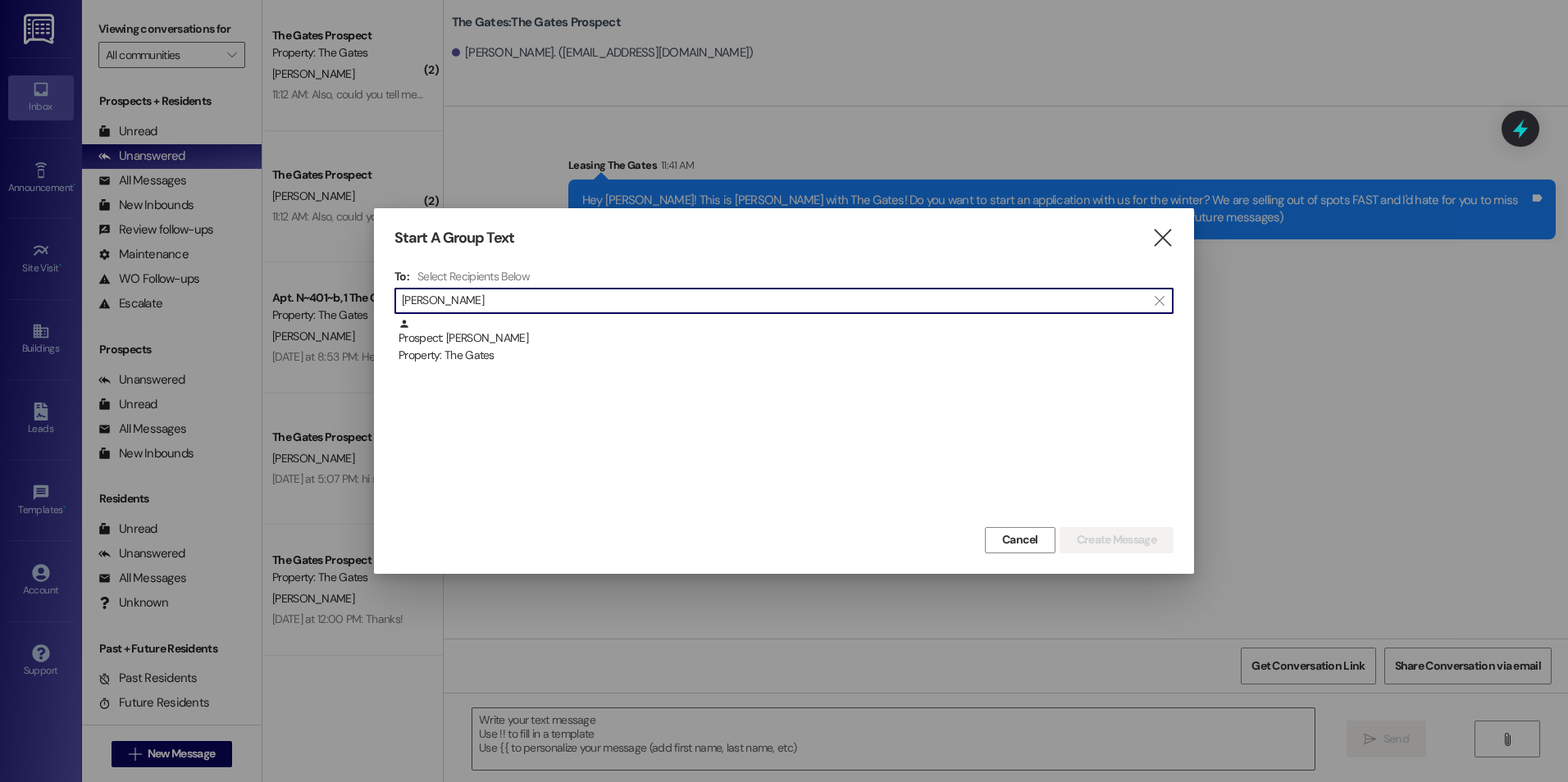
type input "[PERSON_NAME]"
click at [615, 367] on div "Prospect: [PERSON_NAME] Property: The Gates" at bounding box center [784, 420] width 779 height 205
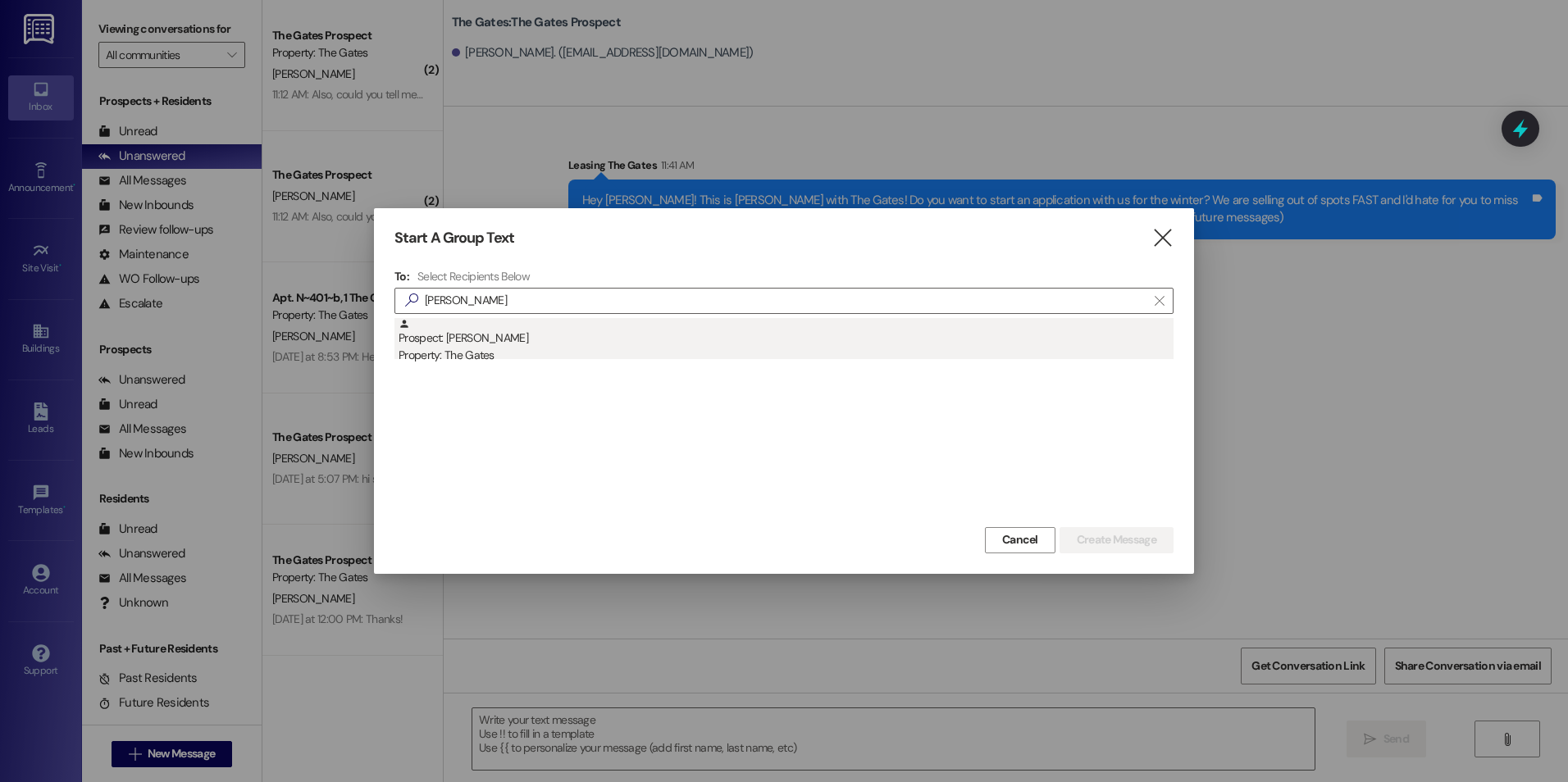
click at [625, 336] on div "Prospect: [PERSON_NAME] Property: The Gates" at bounding box center [786, 341] width 775 height 47
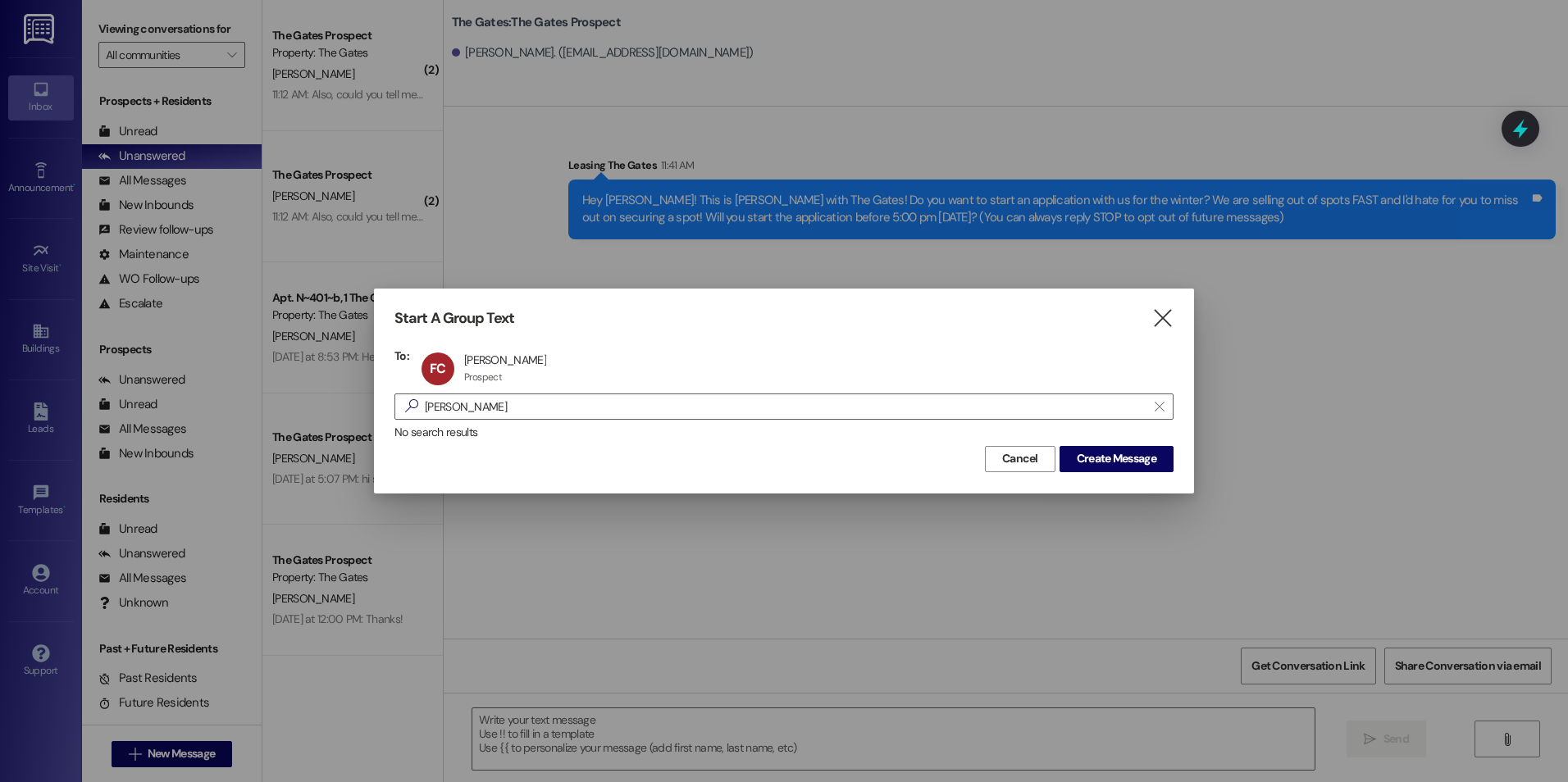
click at [1089, 444] on div "Cancel Create Message" at bounding box center [784, 457] width 779 height 30
click at [1095, 455] on span "Create Message" at bounding box center [1116, 458] width 80 height 17
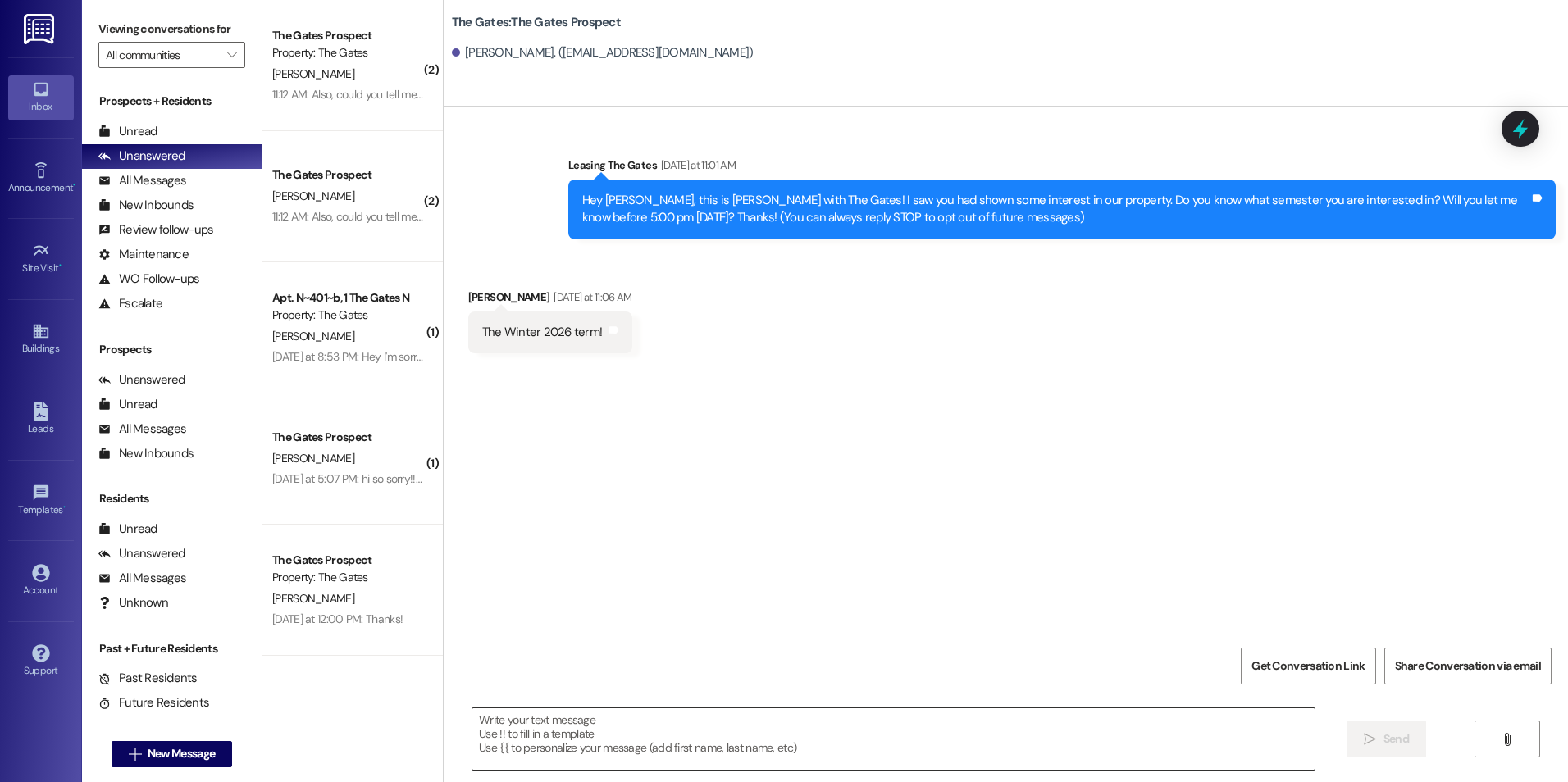
click at [726, 750] on textarea at bounding box center [893, 738] width 842 height 62
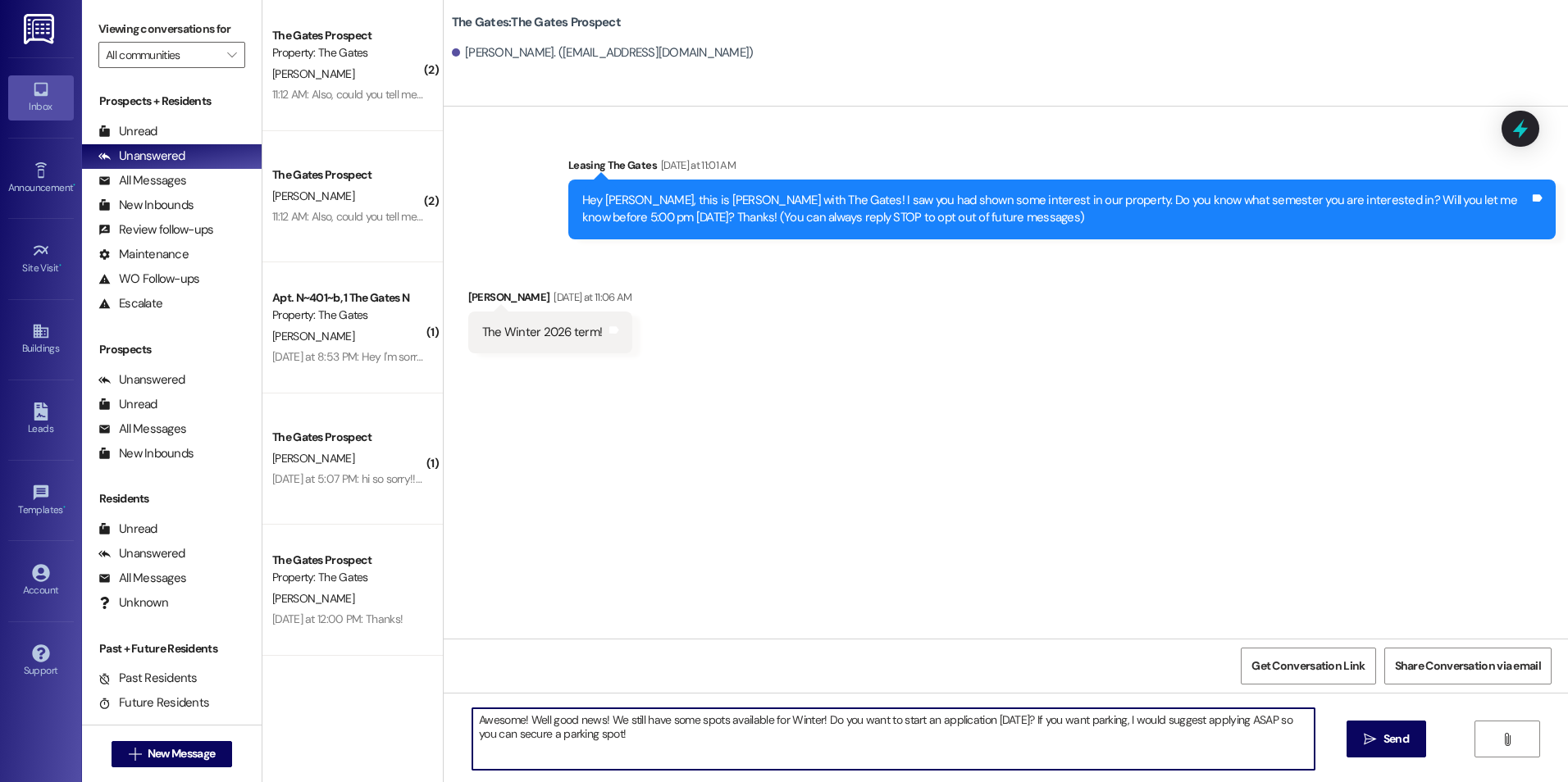
click at [1101, 739] on textarea "Awesome! Well good news! We still have some spots available for Winter! Do you …" at bounding box center [893, 738] width 842 height 62
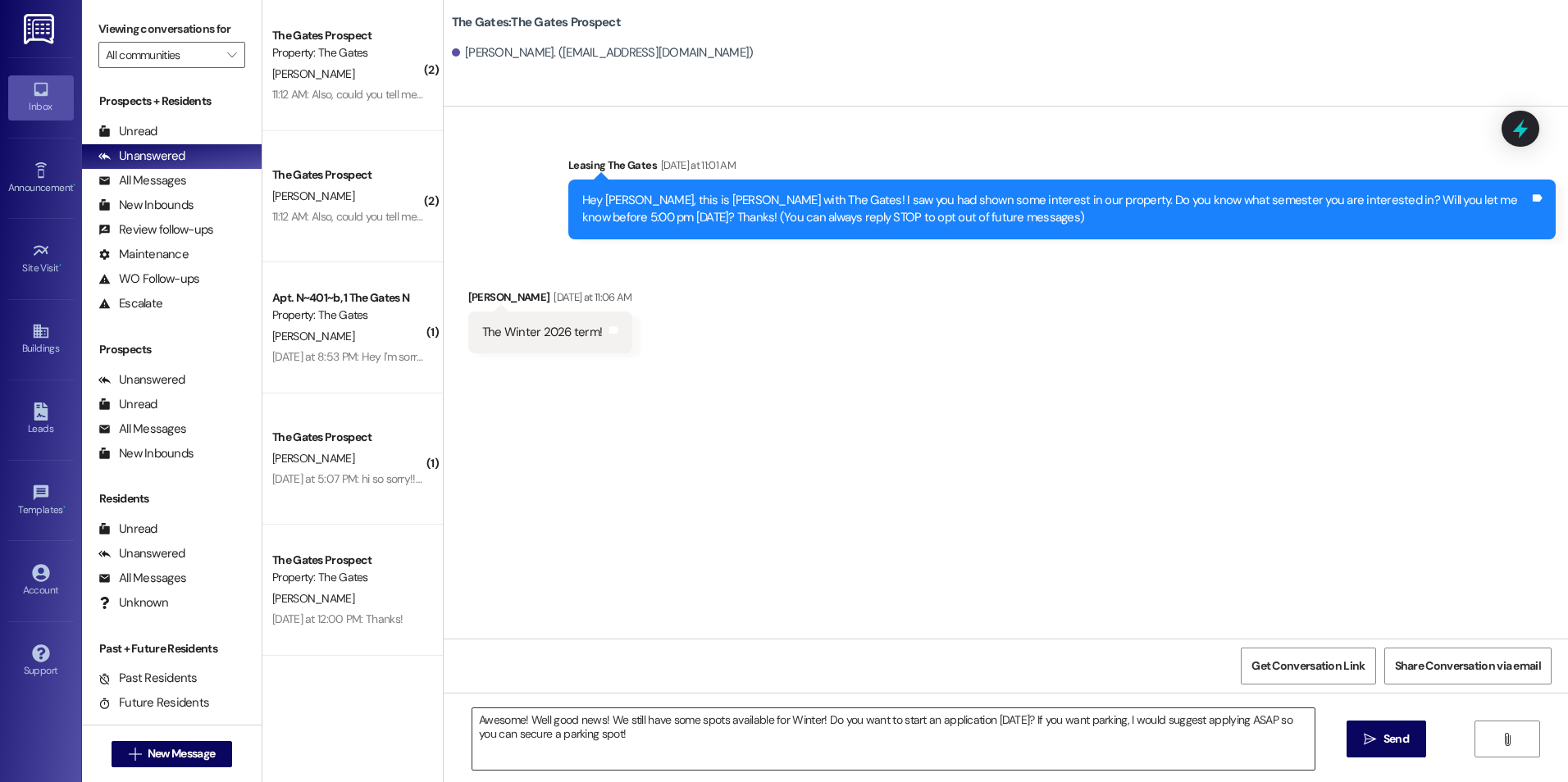
click at [1179, 707] on div "Awesome! Well good news! We still have some spots available for Winter! Do you …" at bounding box center [893, 738] width 843 height 63
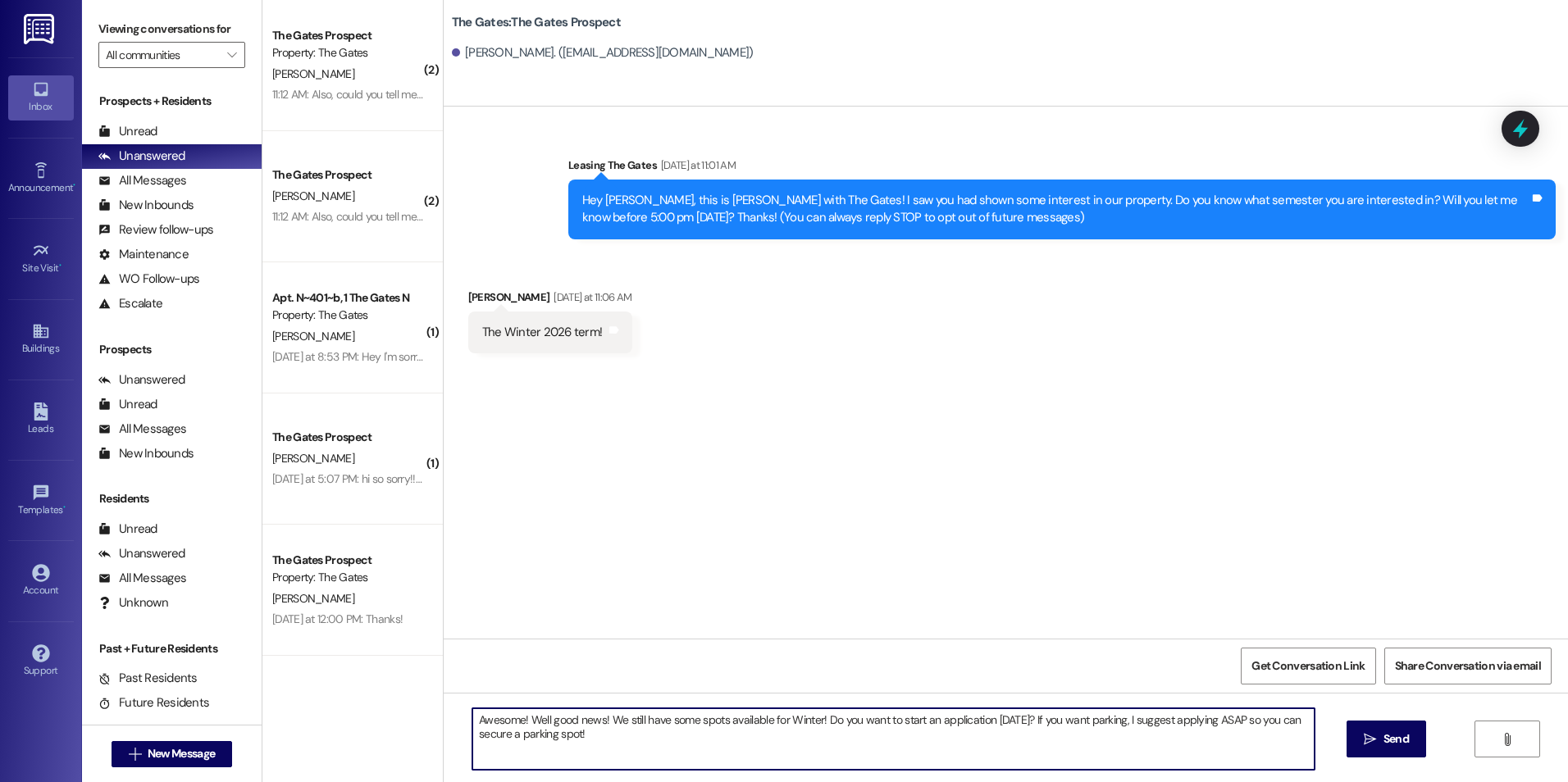
click at [1127, 746] on textarea "Awesome! Well good news! We still have some spots available for Winter! Do you …" at bounding box center [893, 738] width 842 height 62
click at [832, 729] on textarea "Awesome! Well good news! We still have some spots available for Winter! Do you …" at bounding box center [893, 738] width 842 height 62
click at [1003, 729] on textarea "Awesome! Well good news! We still have some spots available for Winter! Do you …" at bounding box center [893, 738] width 842 height 62
paste textarea "[URL][DOMAIN_NAME]"
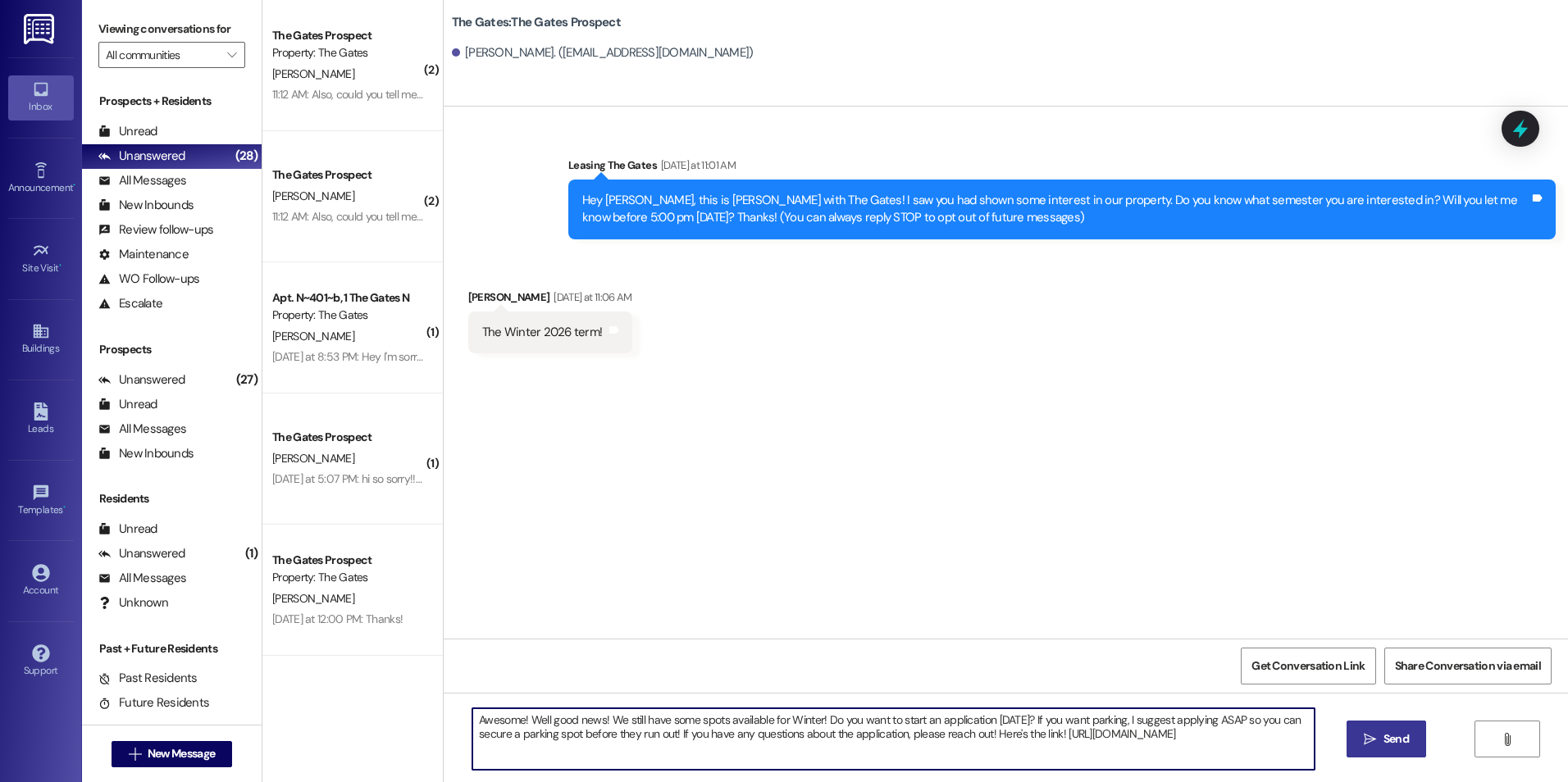
type textarea "Awesome! Well good news! We still have some spots available for Winter! Do you …"
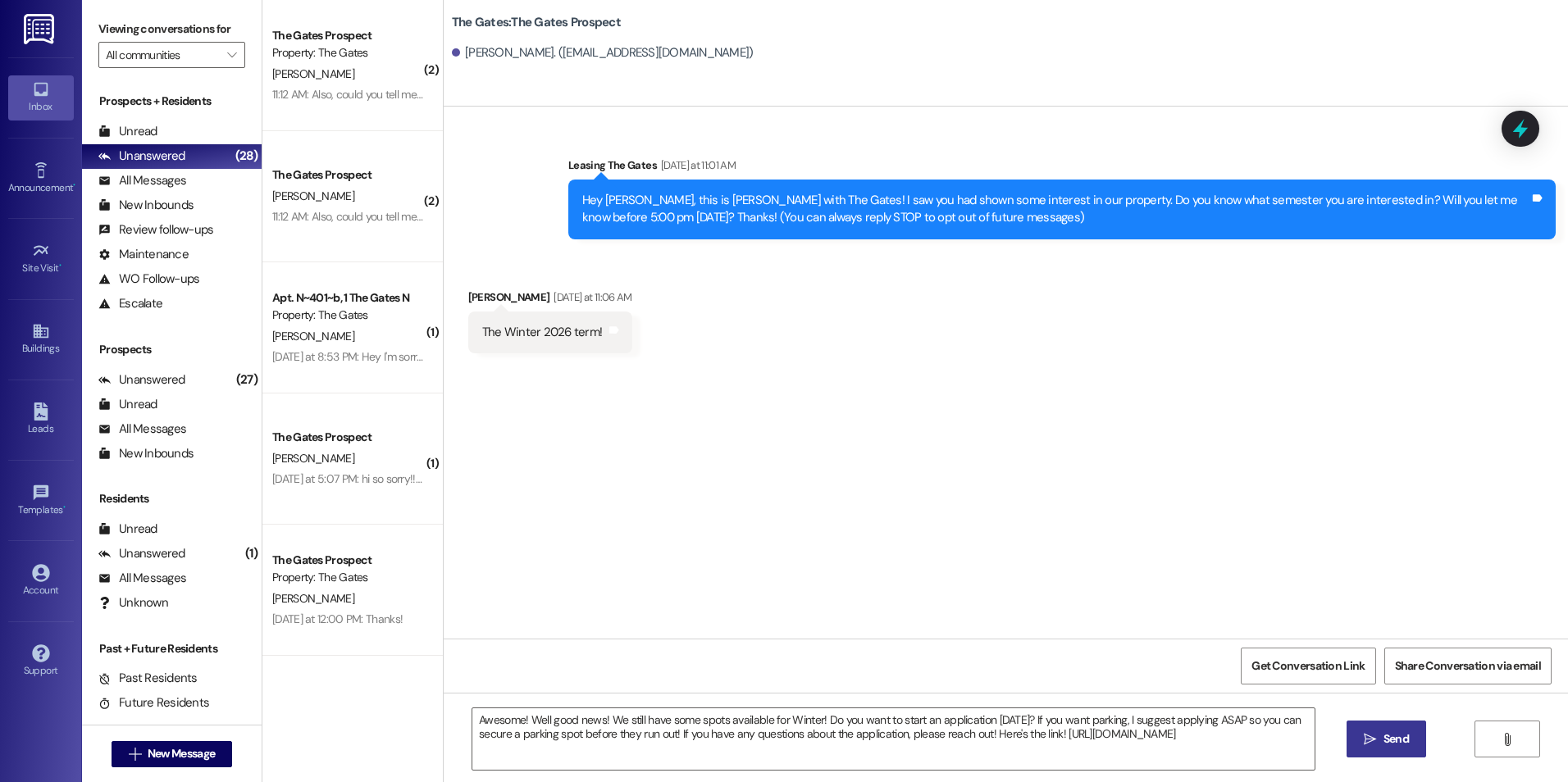
click at [1372, 744] on icon "" at bounding box center [1370, 739] width 12 height 13
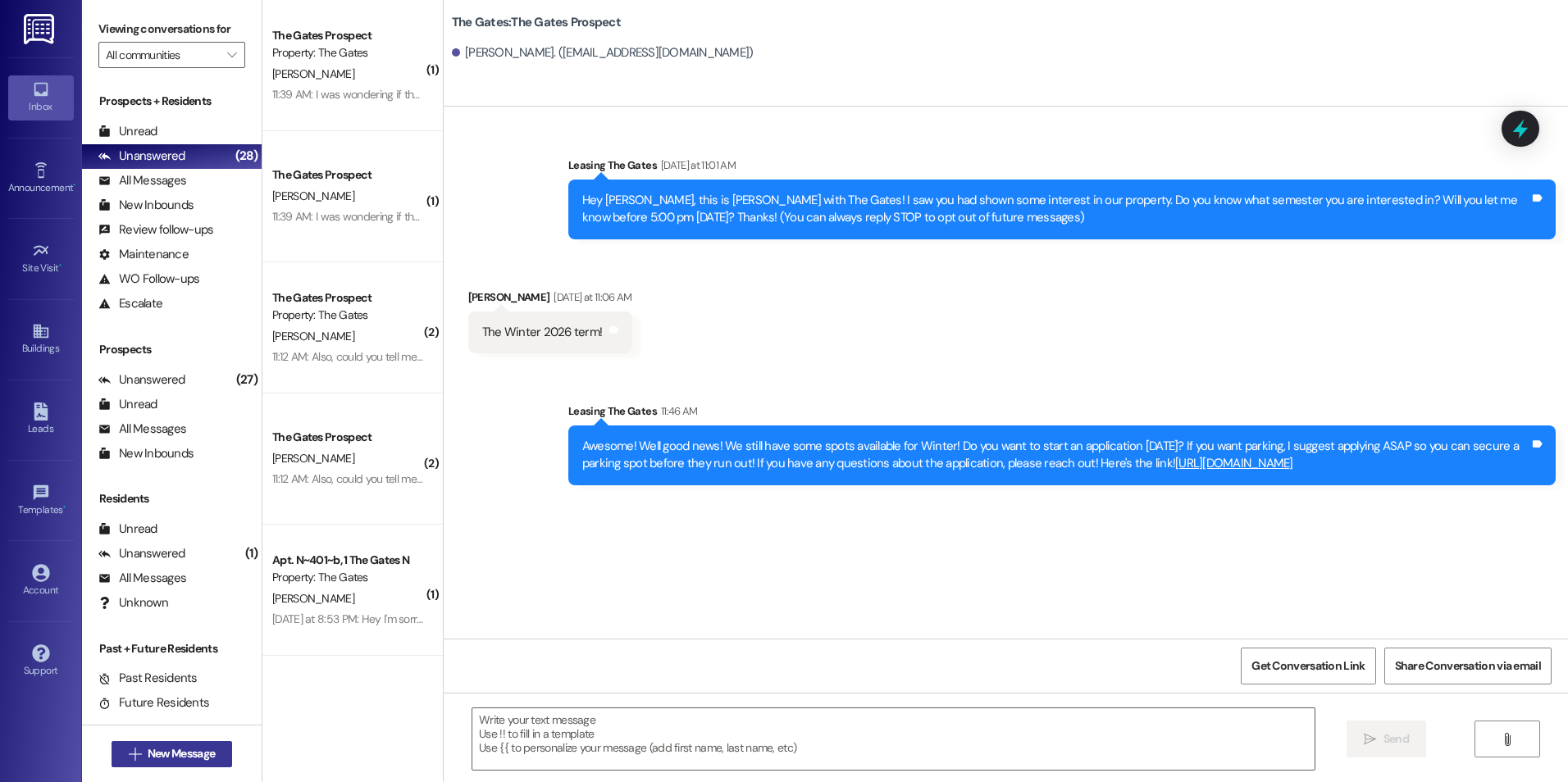
click at [159, 745] on span "New Message" at bounding box center [182, 753] width 67 height 17
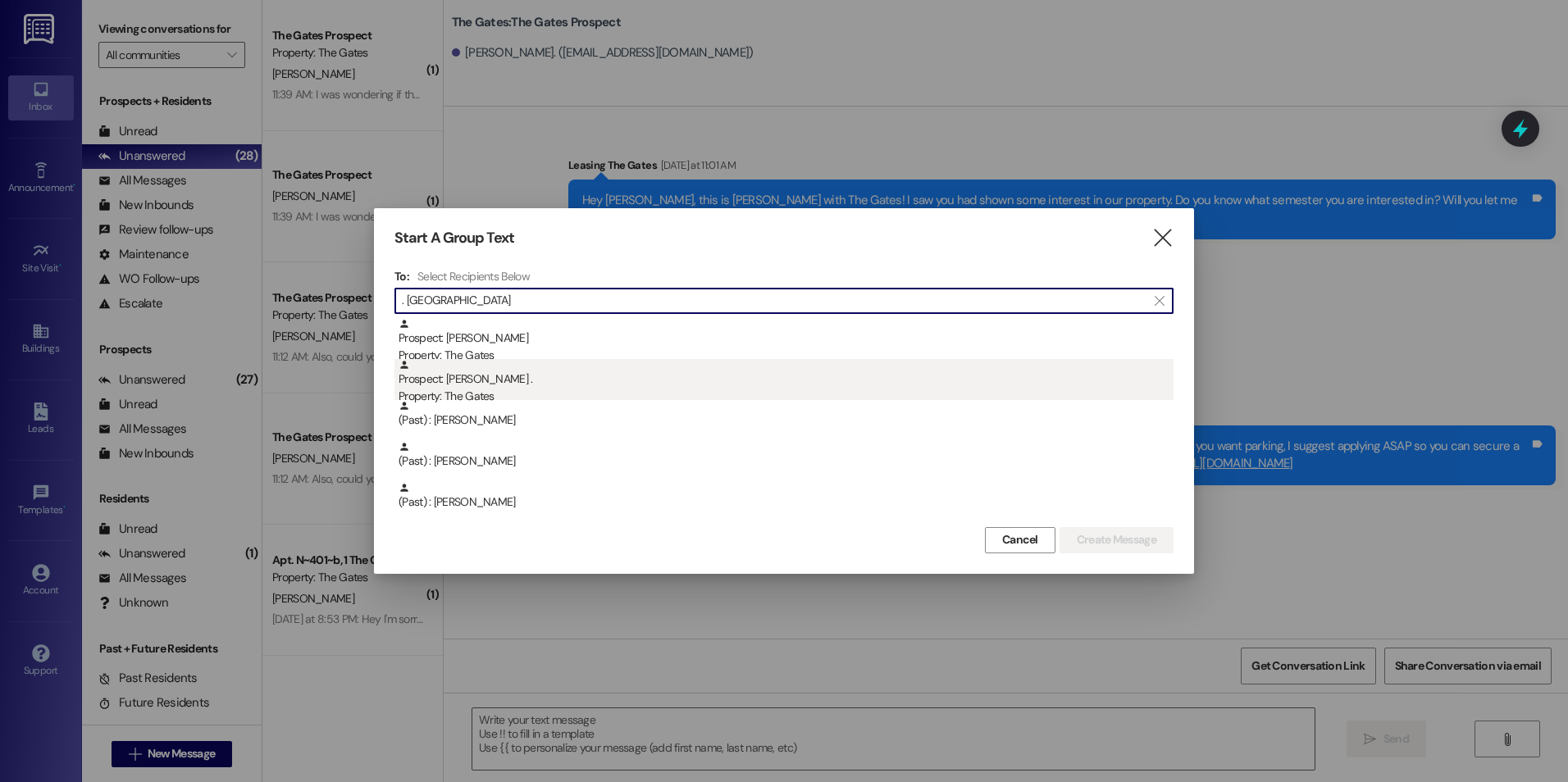
type input ". [GEOGRAPHIC_DATA]"
click at [463, 372] on div "Prospect: [PERSON_NAME] . Property: The Gates" at bounding box center [786, 382] width 775 height 47
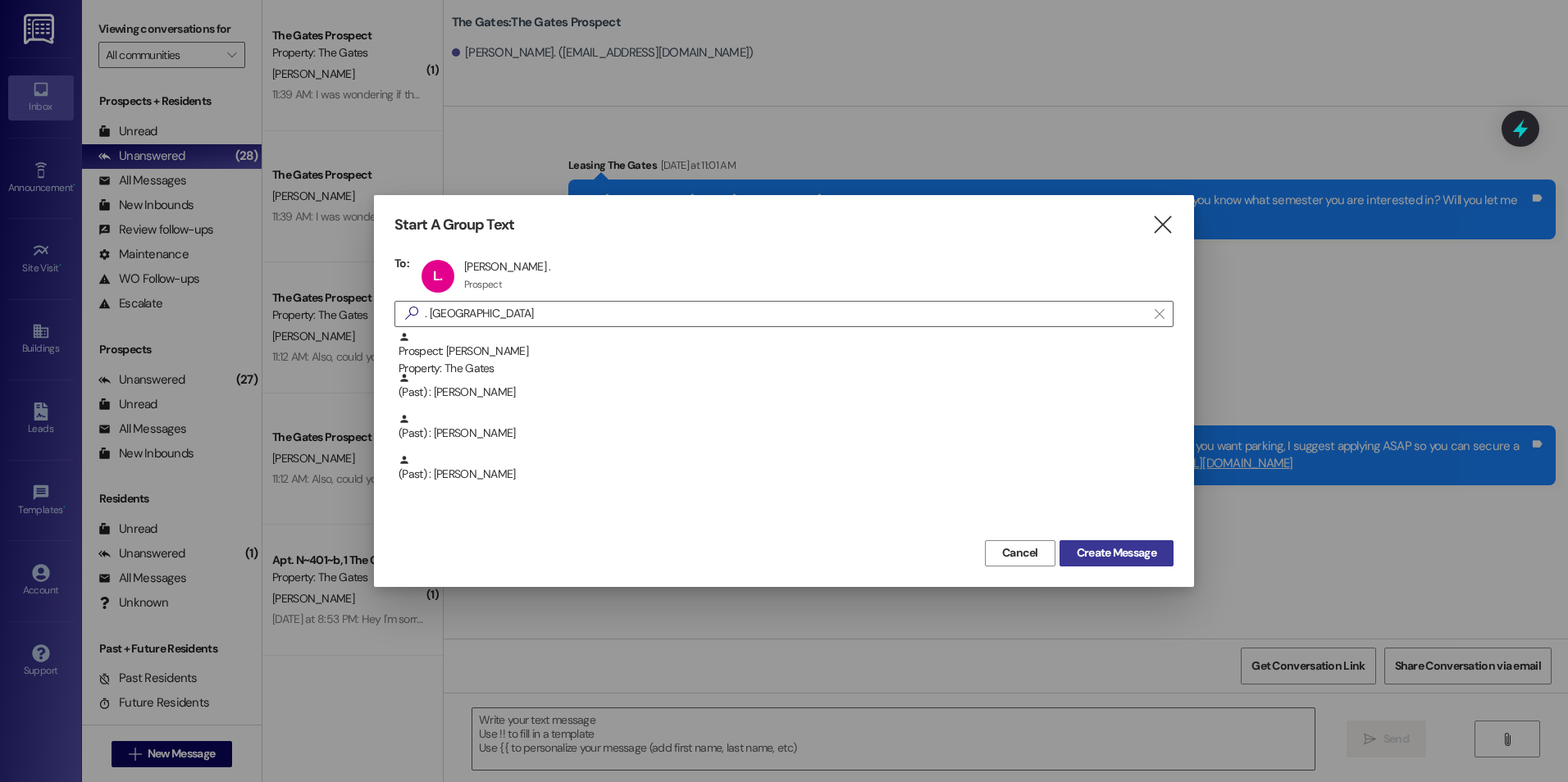
click at [1123, 555] on span "Create Message" at bounding box center [1116, 553] width 80 height 17
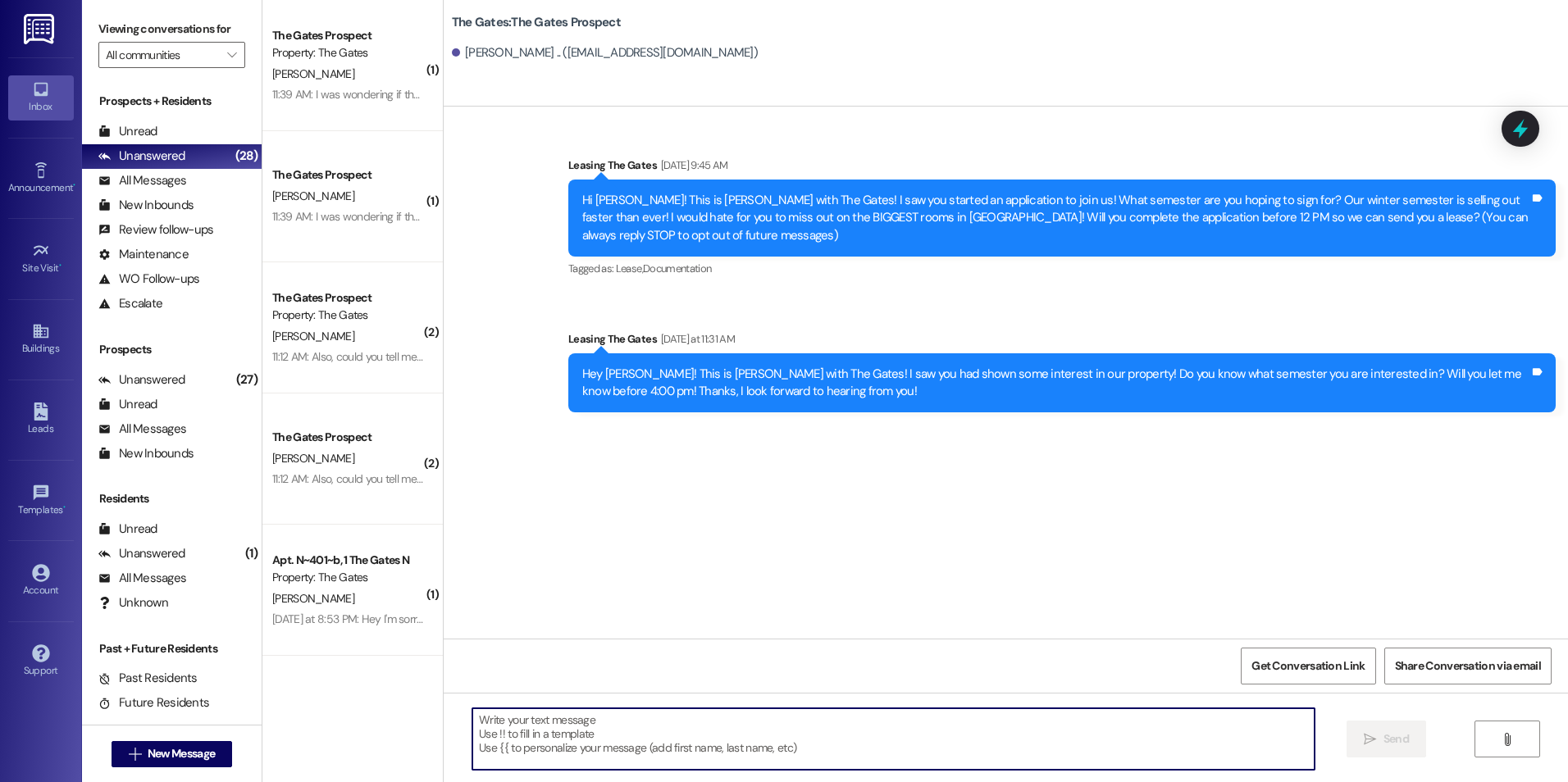
click at [735, 738] on textarea at bounding box center [893, 738] width 842 height 62
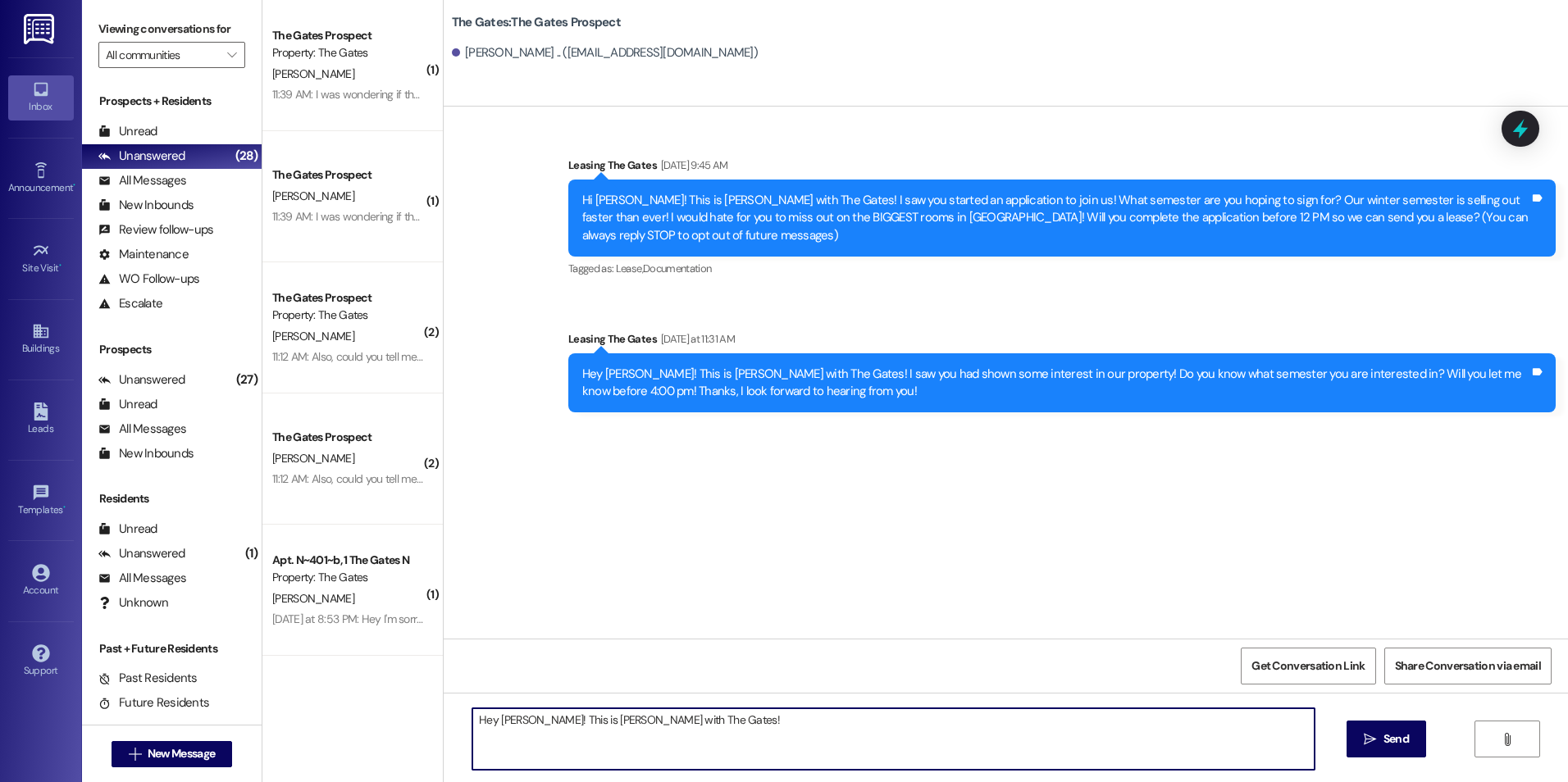
type textarea "Hey [PERSON_NAME]! This is [PERSON_NAME] with The Gates!"
click at [731, 733] on textarea "Hey [PERSON_NAME]! This is [PERSON_NAME] with The Gates!" at bounding box center [893, 738] width 842 height 62
